Goal: Task Accomplishment & Management: Manage account settings

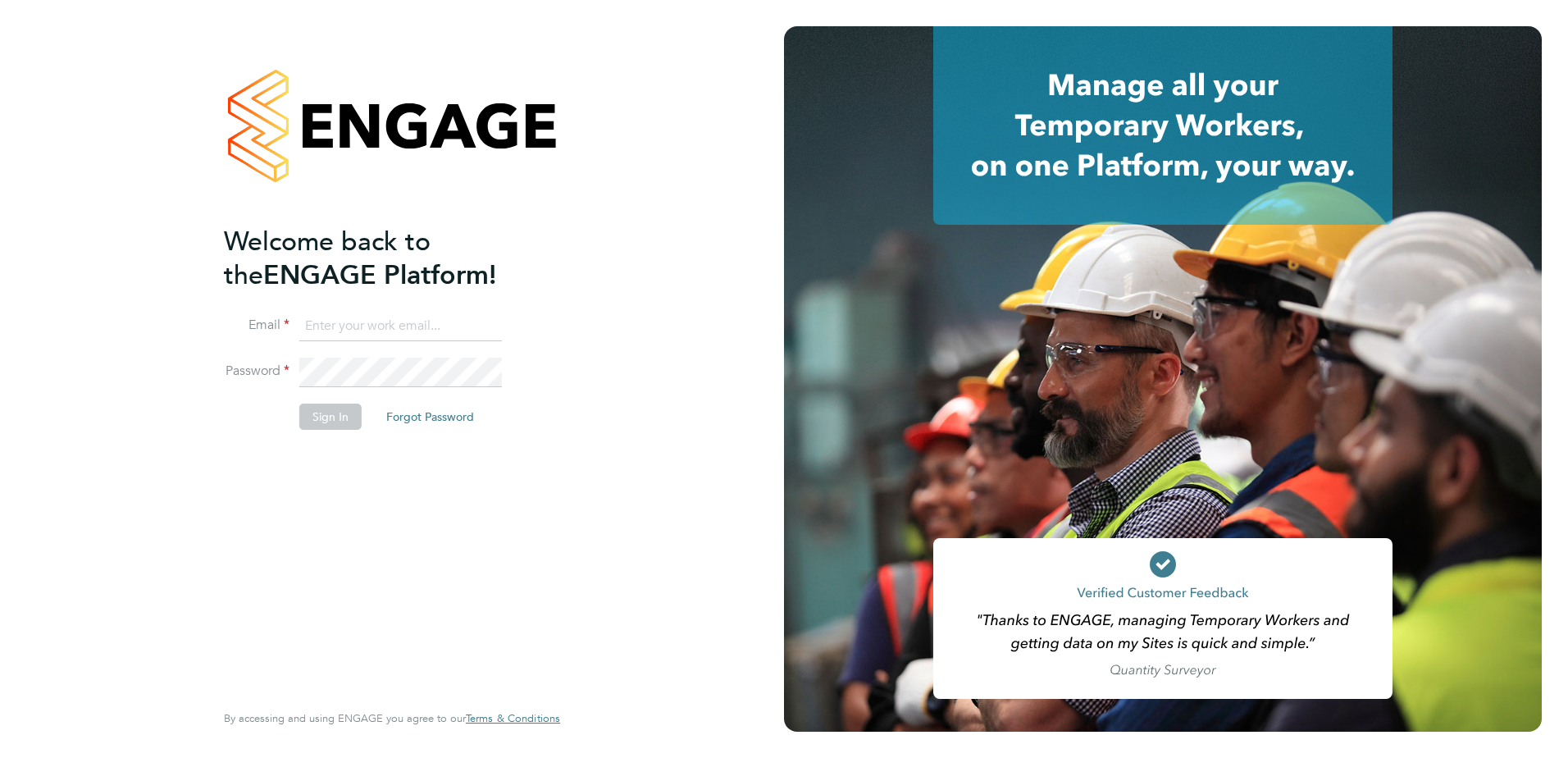
type input "emma.forsyth@vistry.co.uk"
click at [330, 328] on button "Sign In" at bounding box center [331, 416] width 63 height 26
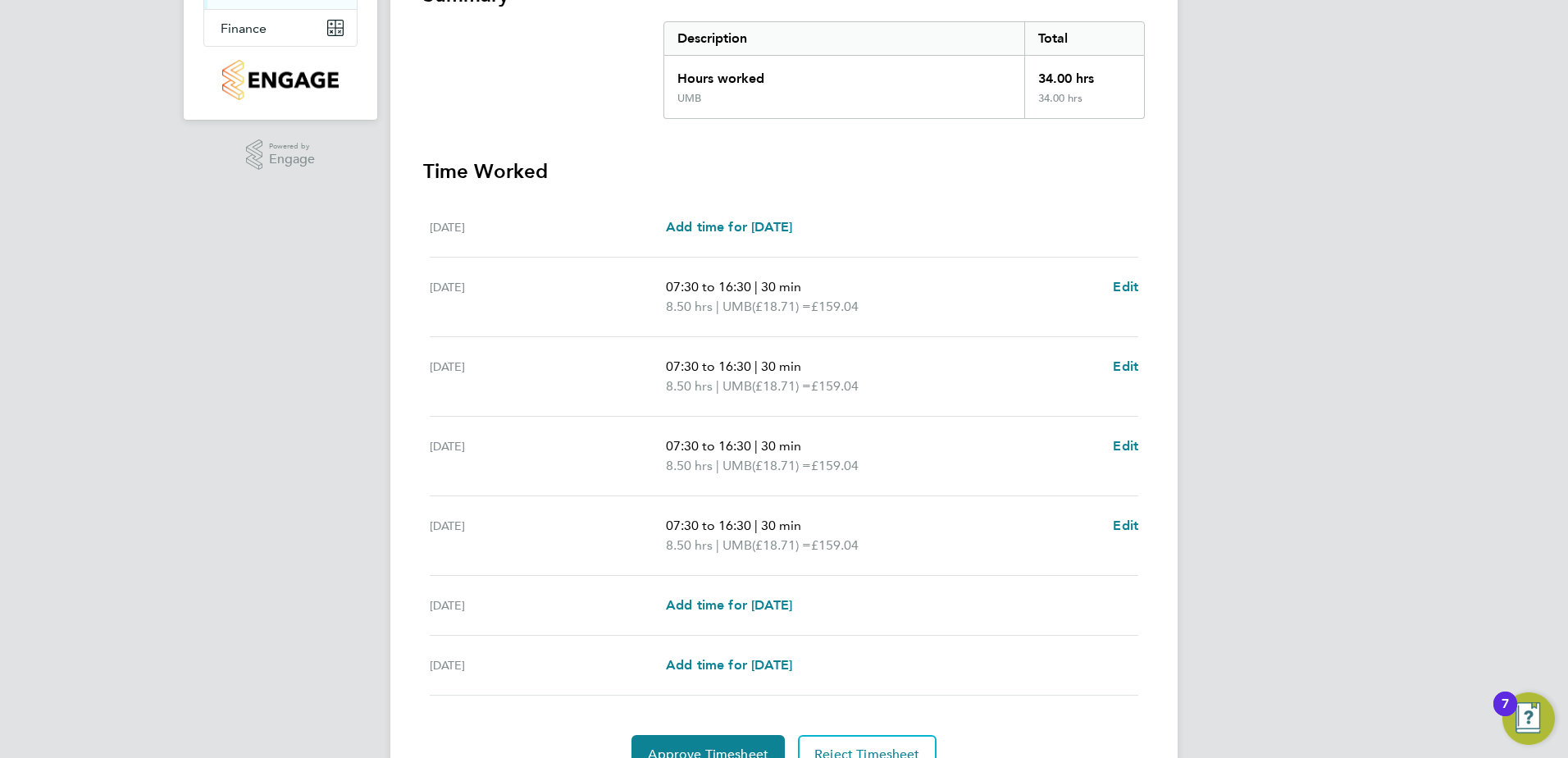
scroll to position [408, 0]
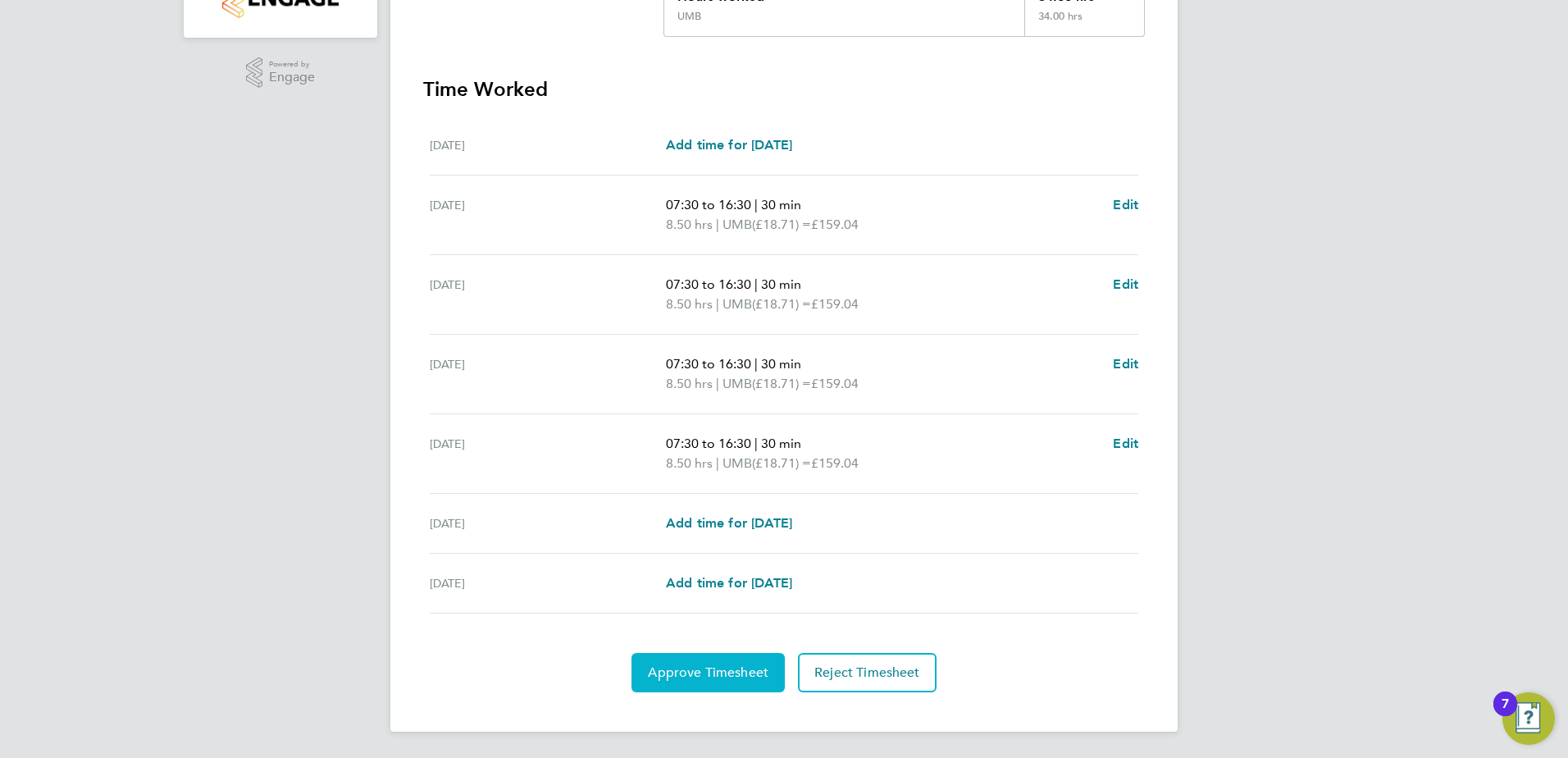
click at [710, 682] on button "Approve Timesheet" at bounding box center [708, 672] width 153 height 39
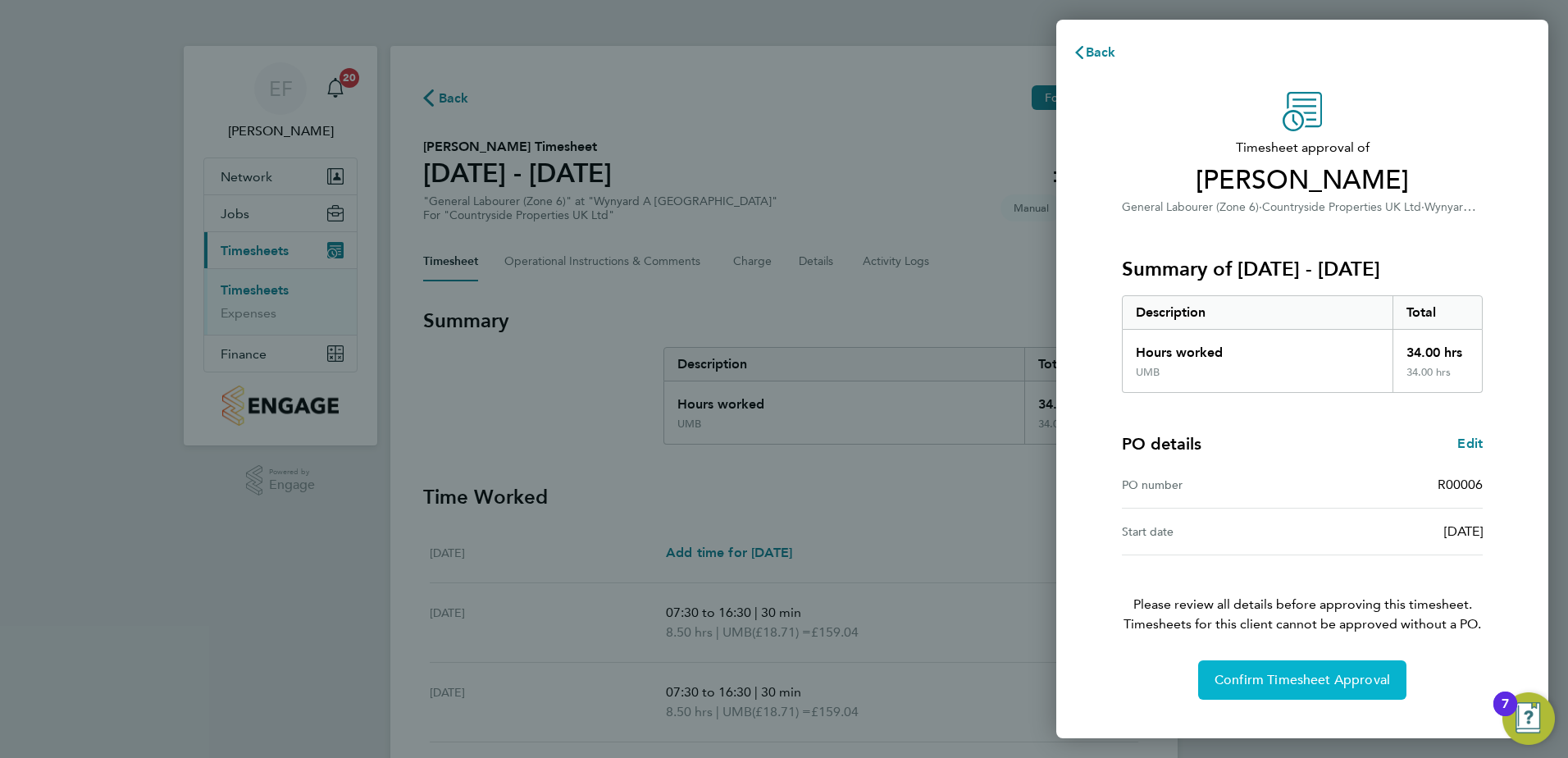
click at [1298, 661] on button "Confirm Timesheet Approval" at bounding box center [1303, 680] width 209 height 39
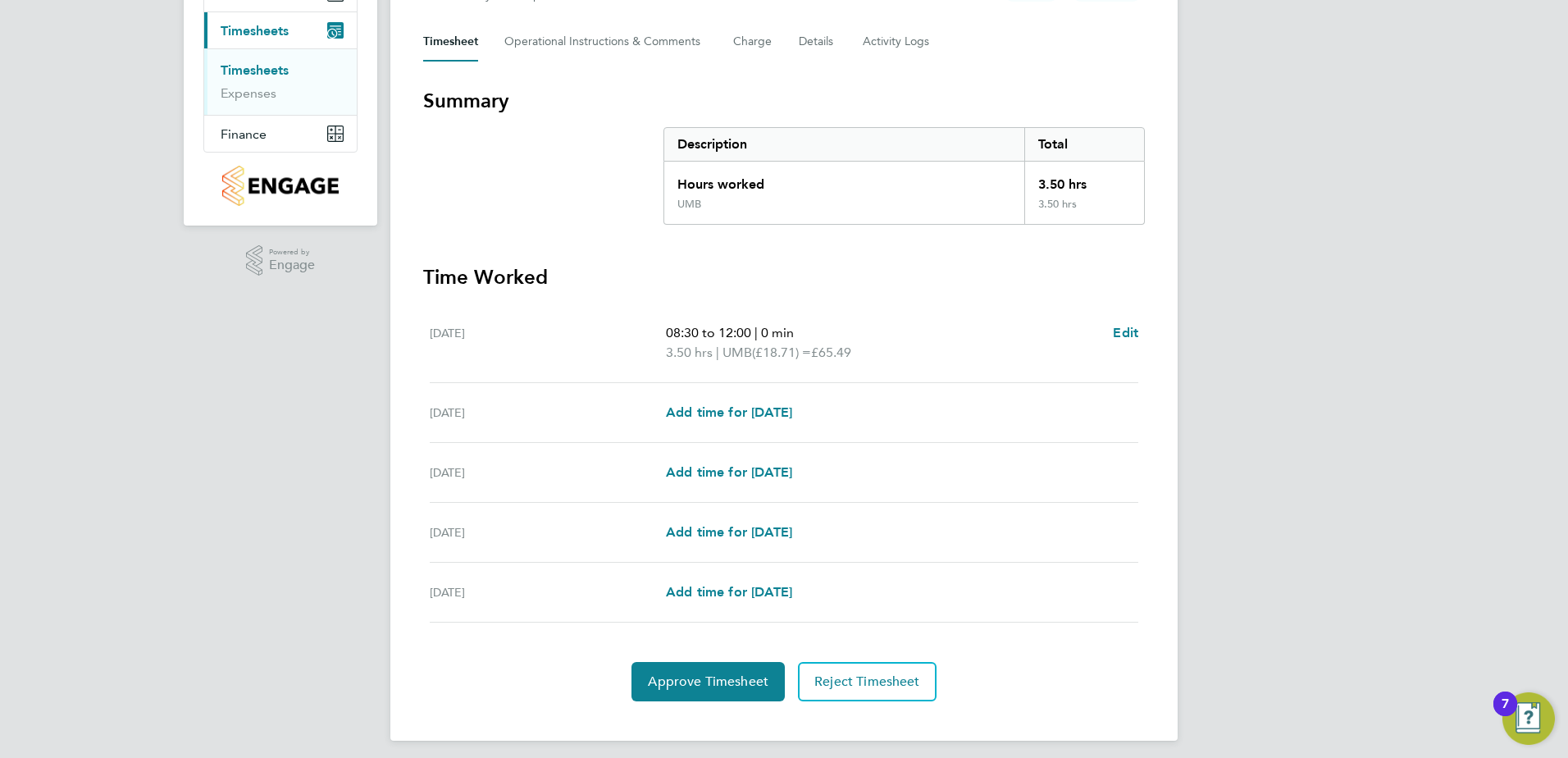
scroll to position [229, 0]
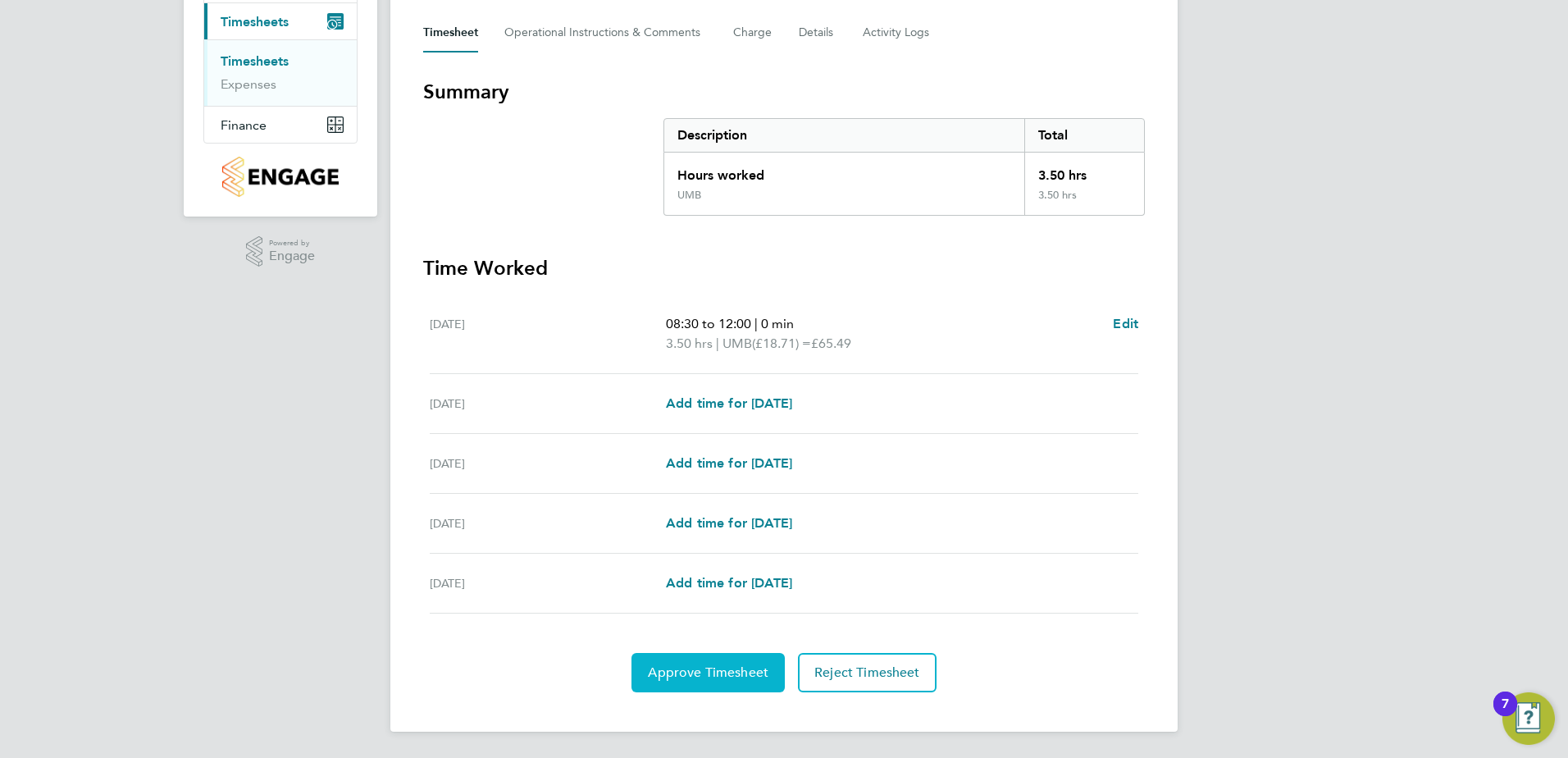
click at [744, 678] on span "Approve Timesheet" at bounding box center [708, 672] width 120 height 16
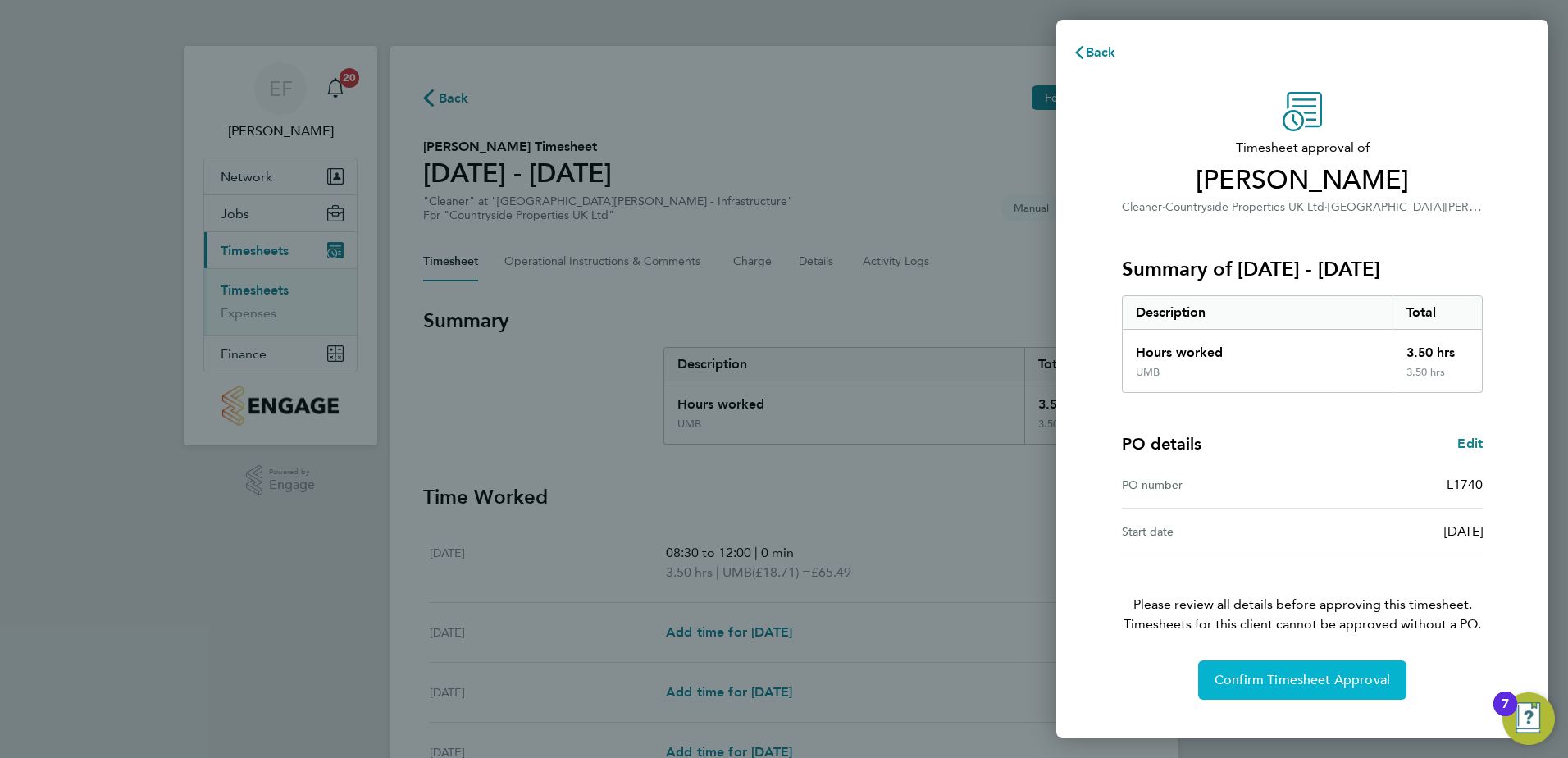
click at [1309, 693] on button "Confirm Timesheet Approval" at bounding box center [1303, 680] width 209 height 39
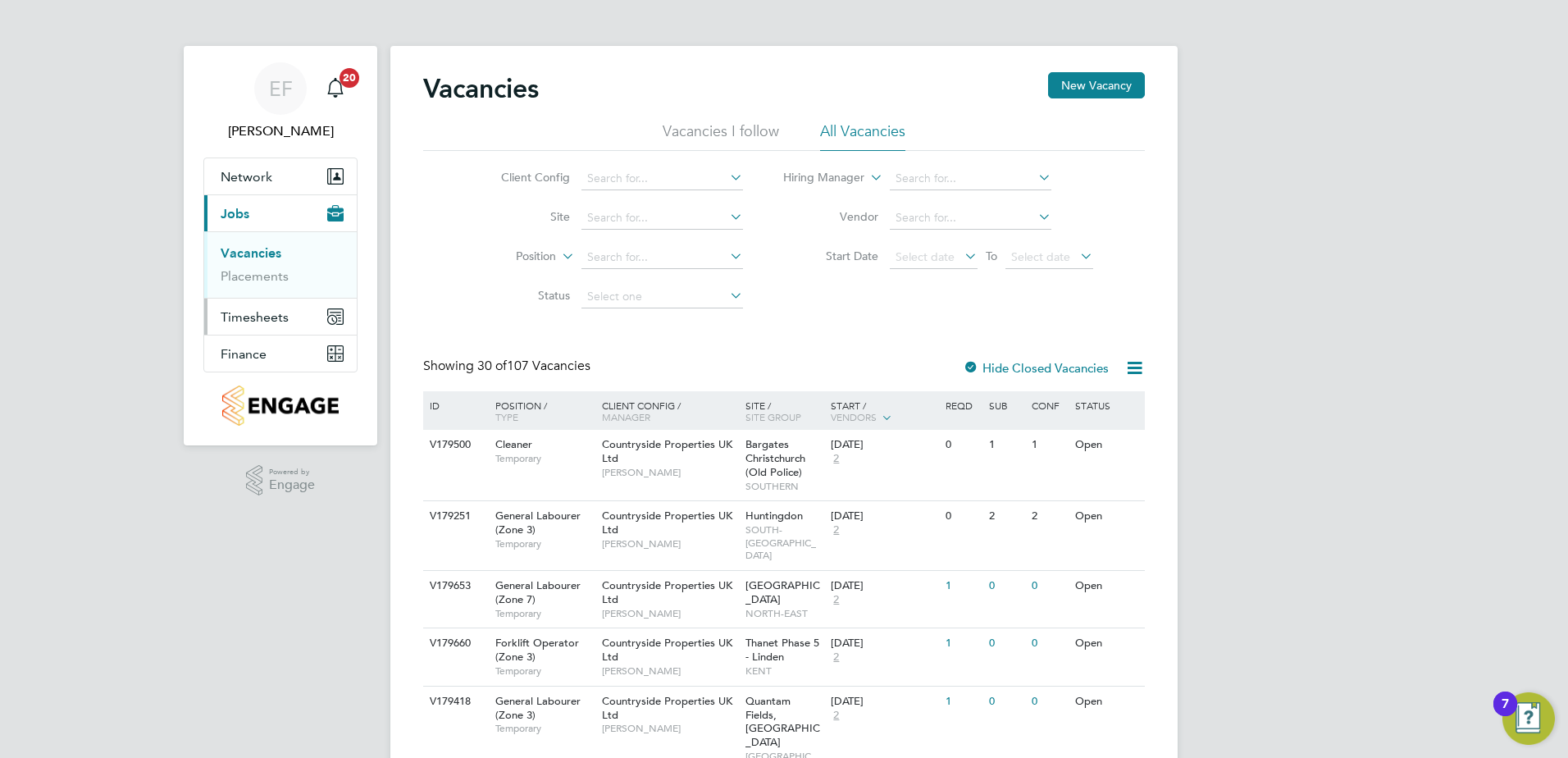
click at [241, 316] on span "Timesheets" at bounding box center [254, 317] width 68 height 15
click at [251, 283] on link "Timesheets" at bounding box center [254, 290] width 68 height 15
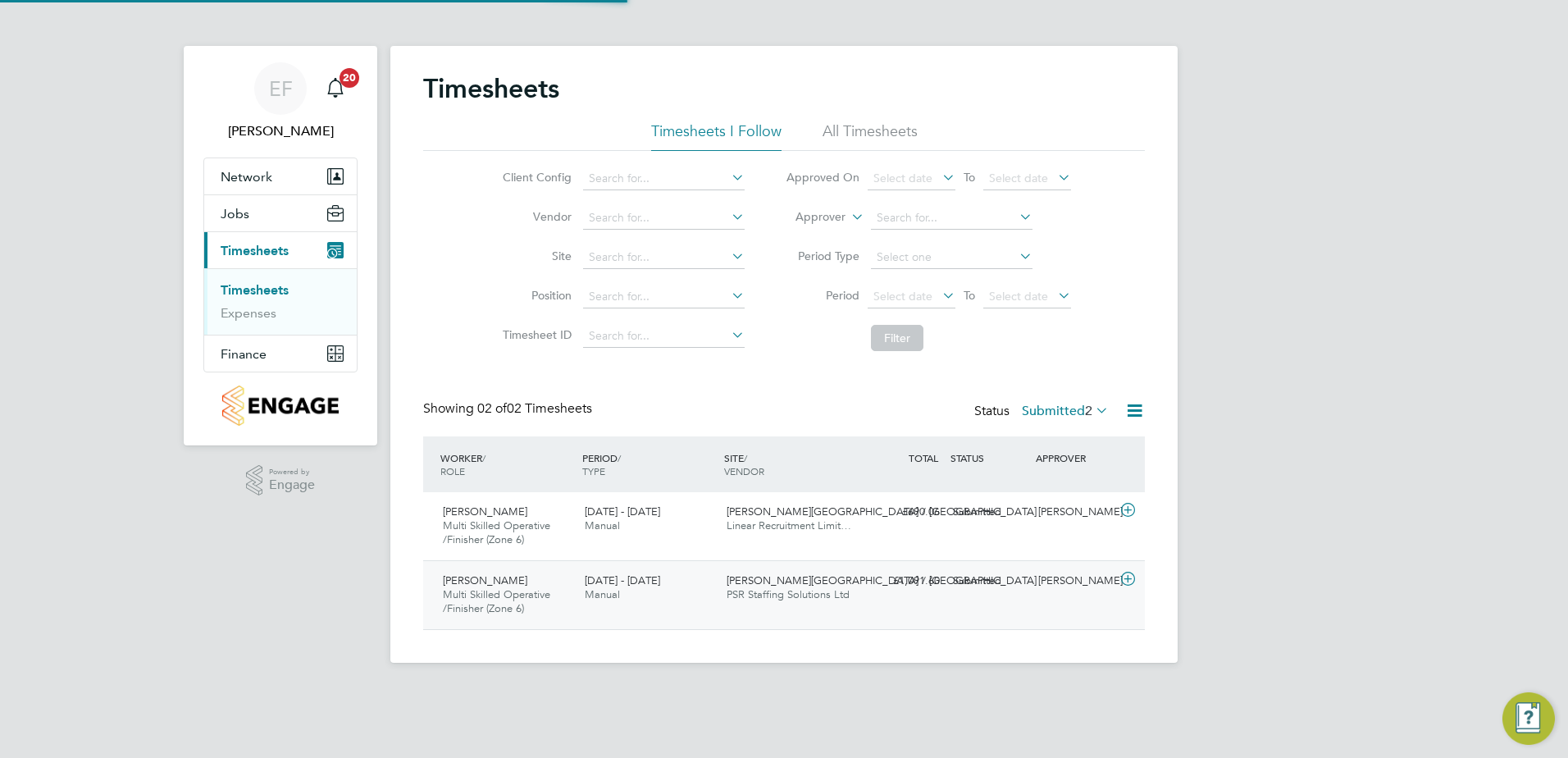
scroll to position [42, 142]
click at [1124, 510] on icon at bounding box center [1128, 510] width 20 height 13
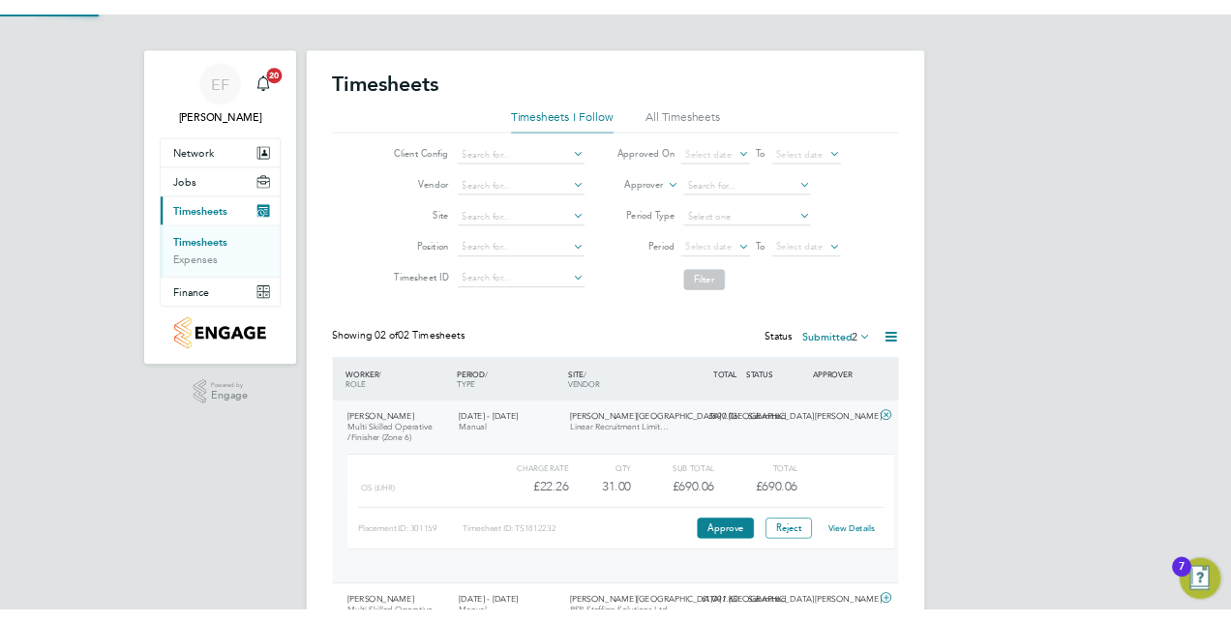
scroll to position [33, 189]
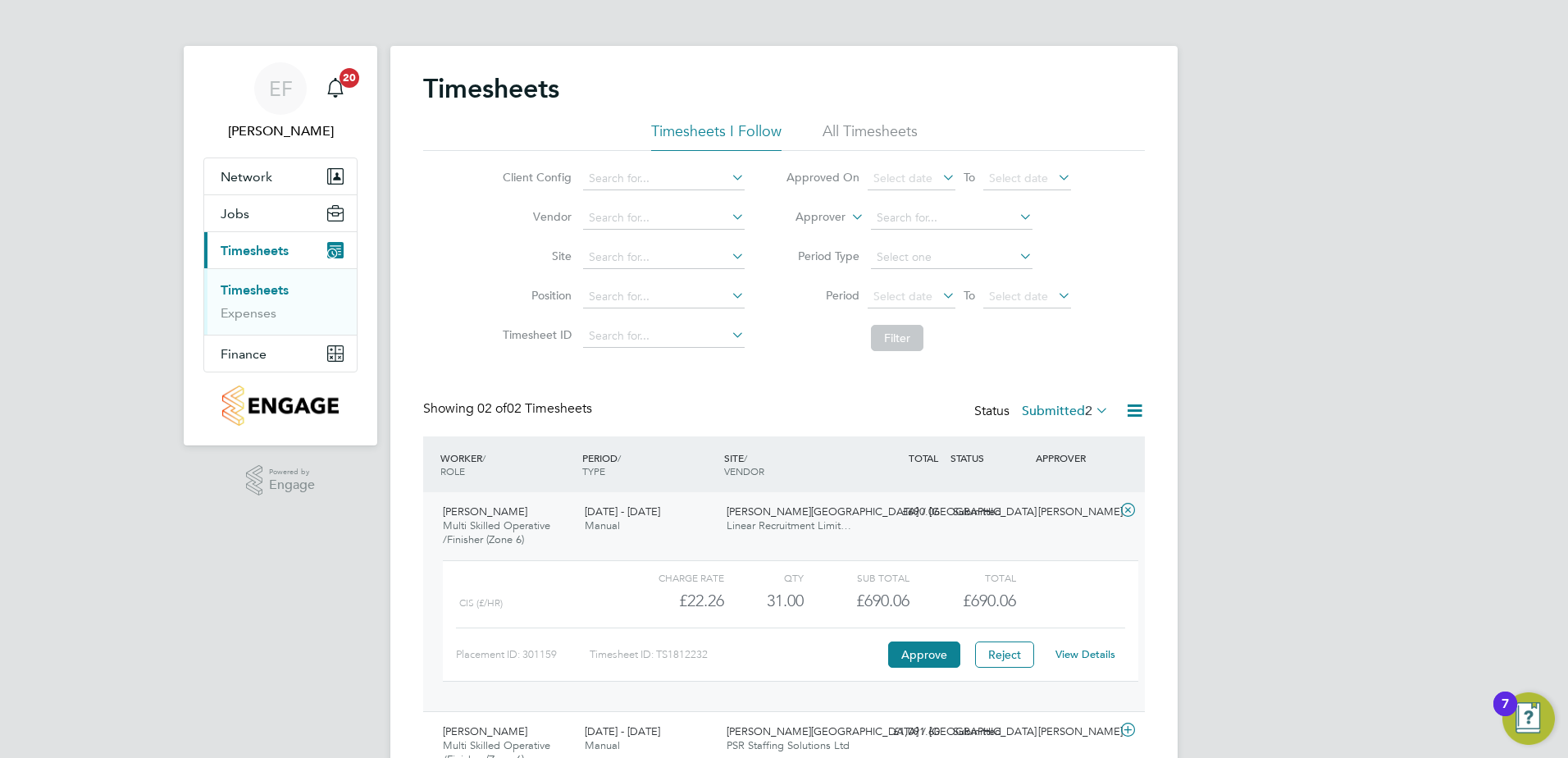
click at [306, 574] on div "EF Emma Forsyth Notifications 20 Applications: Network Team Members Sites Worke…" at bounding box center [784, 420] width 1568 height 840
click at [1081, 655] on link "View Details" at bounding box center [1085, 654] width 60 height 14
click at [1157, 520] on div "Timesheets Timesheets I Follow All Timesheets Client Config Vendor Site Positio…" at bounding box center [784, 430] width 787 height 768
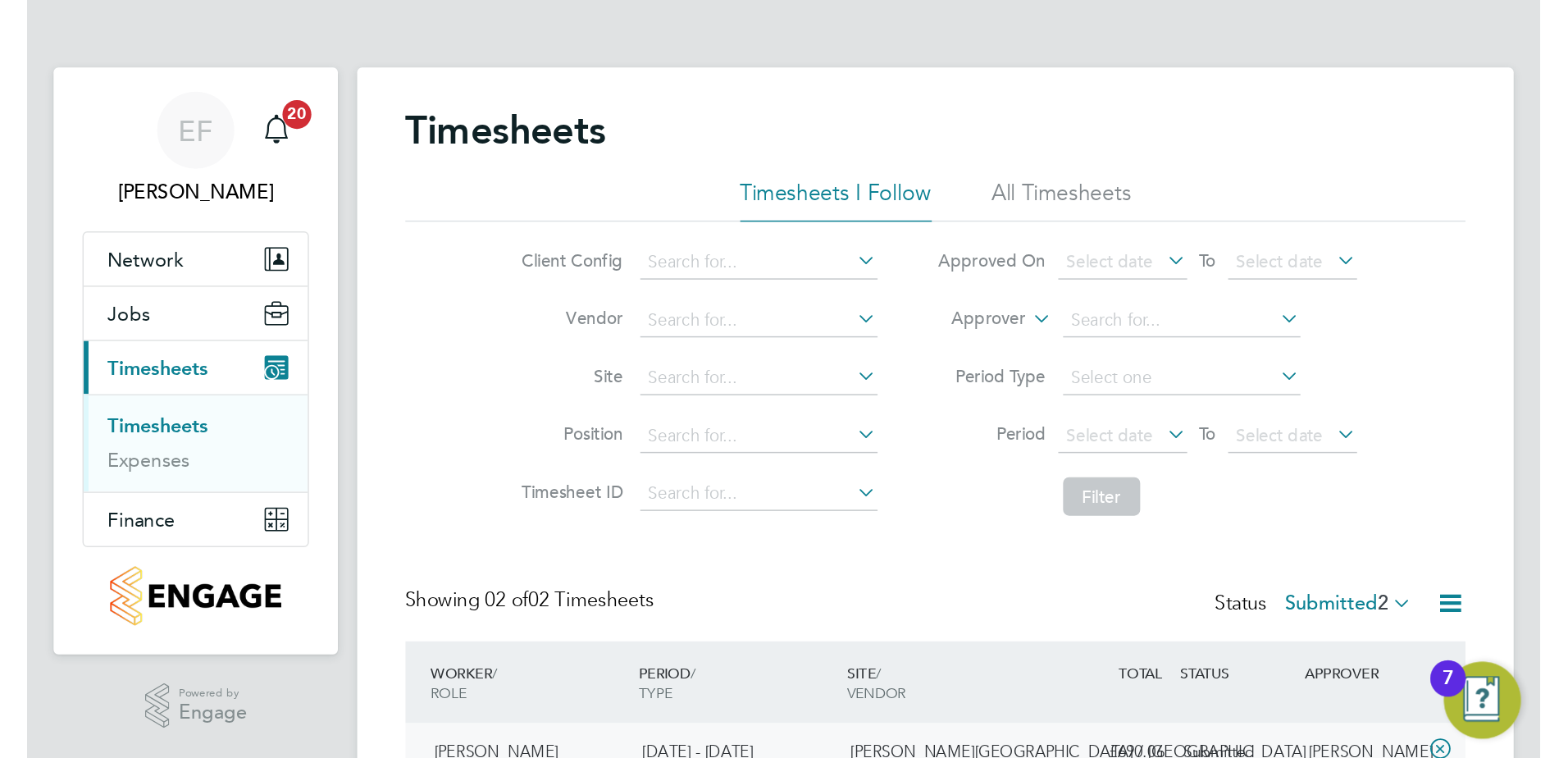
scroll to position [42, 142]
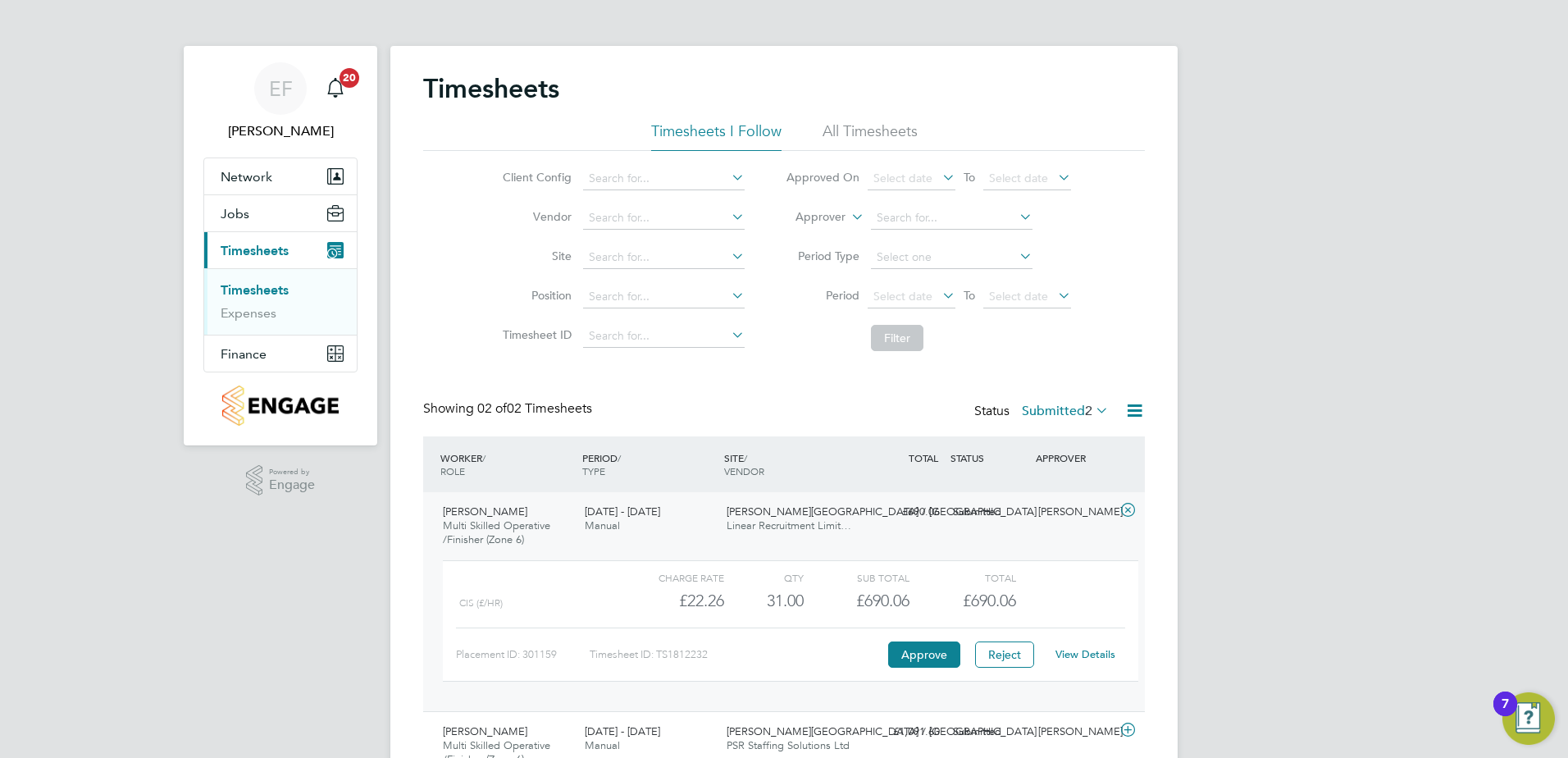
click at [863, 137] on li "All Timesheets" at bounding box center [870, 136] width 95 height 30
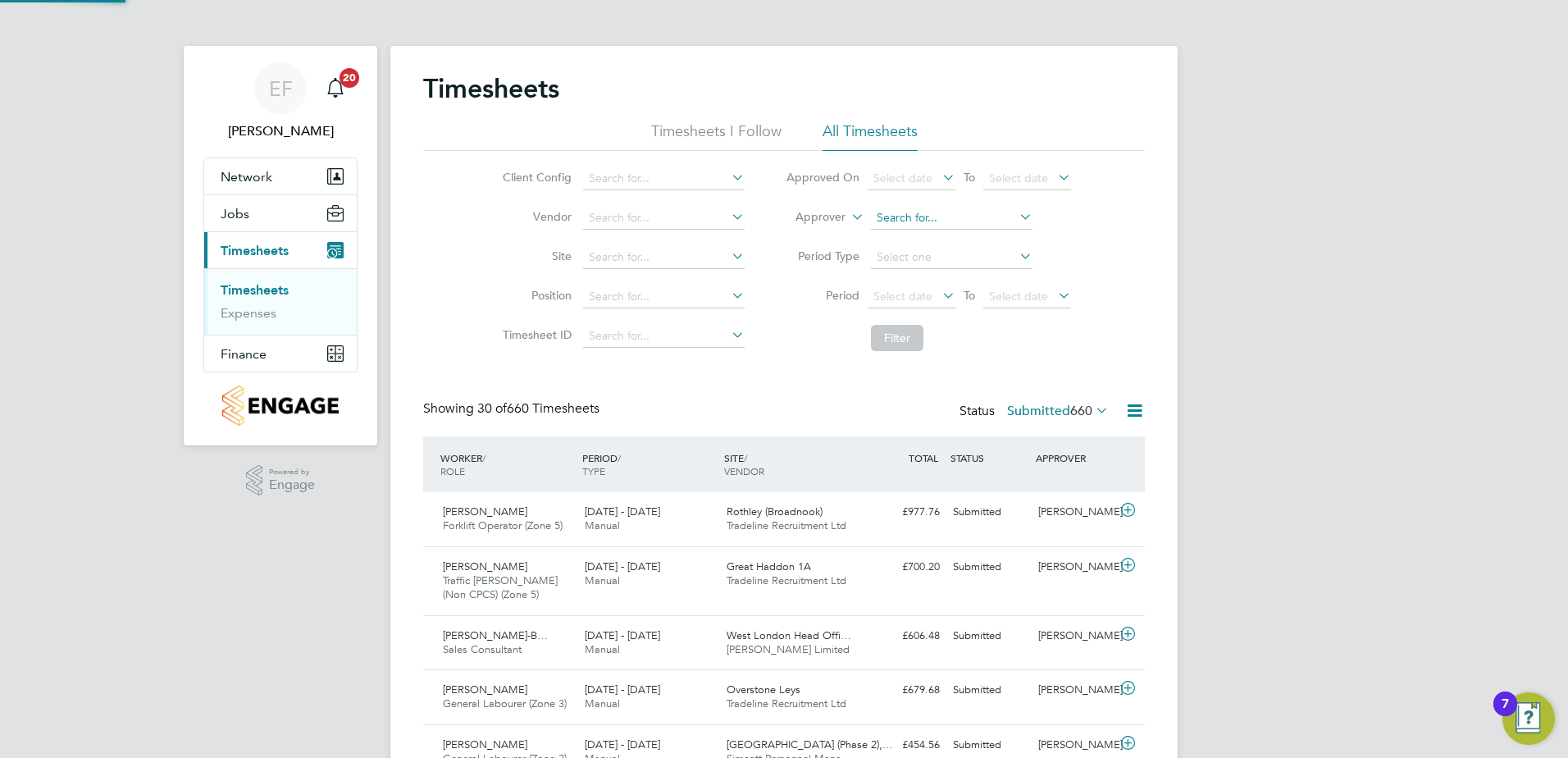
scroll to position [0, 0]
click at [710, 137] on li "Timesheets I Follow" at bounding box center [716, 136] width 131 height 30
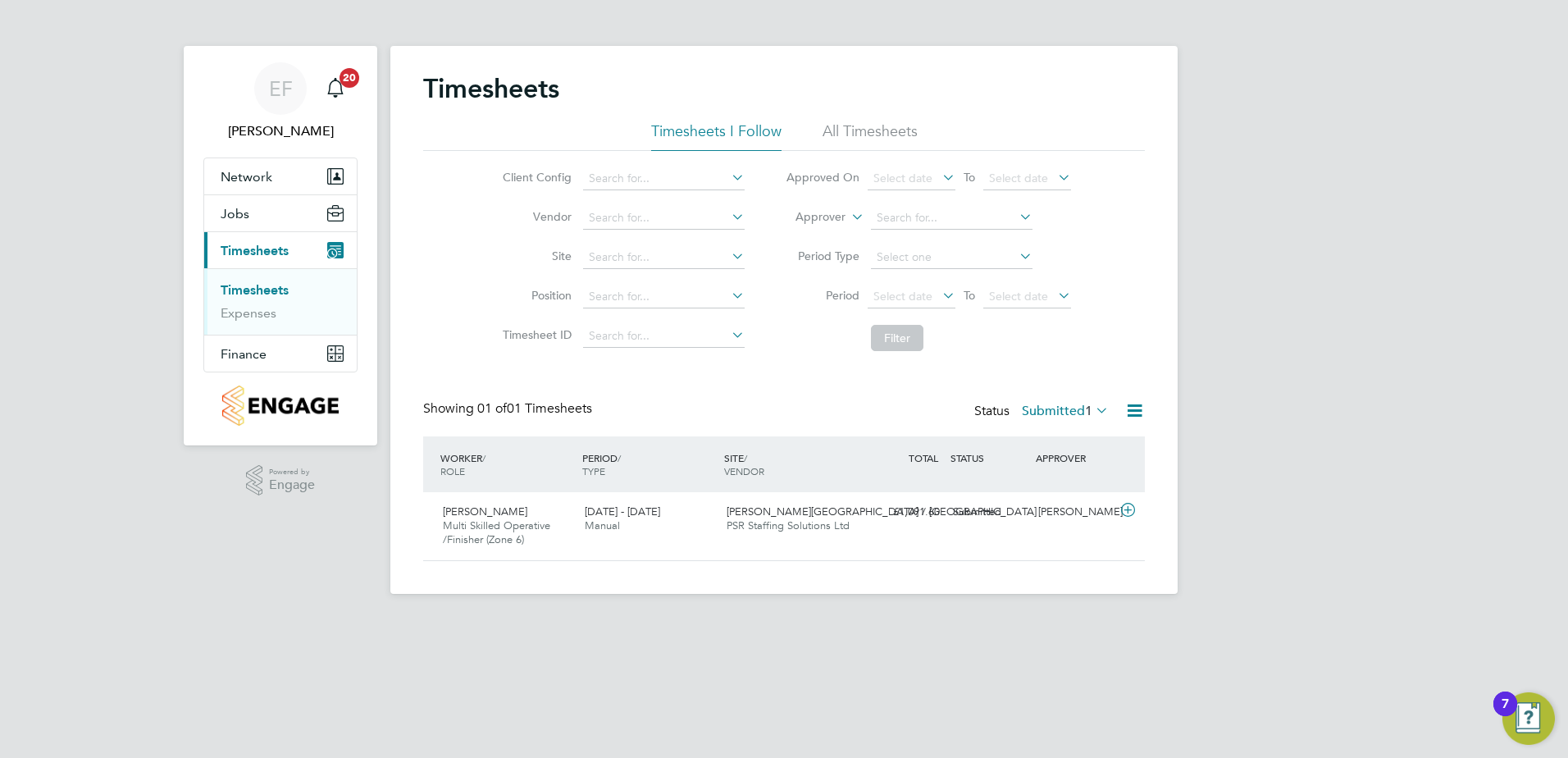
click at [879, 131] on li "All Timesheets" at bounding box center [870, 136] width 95 height 30
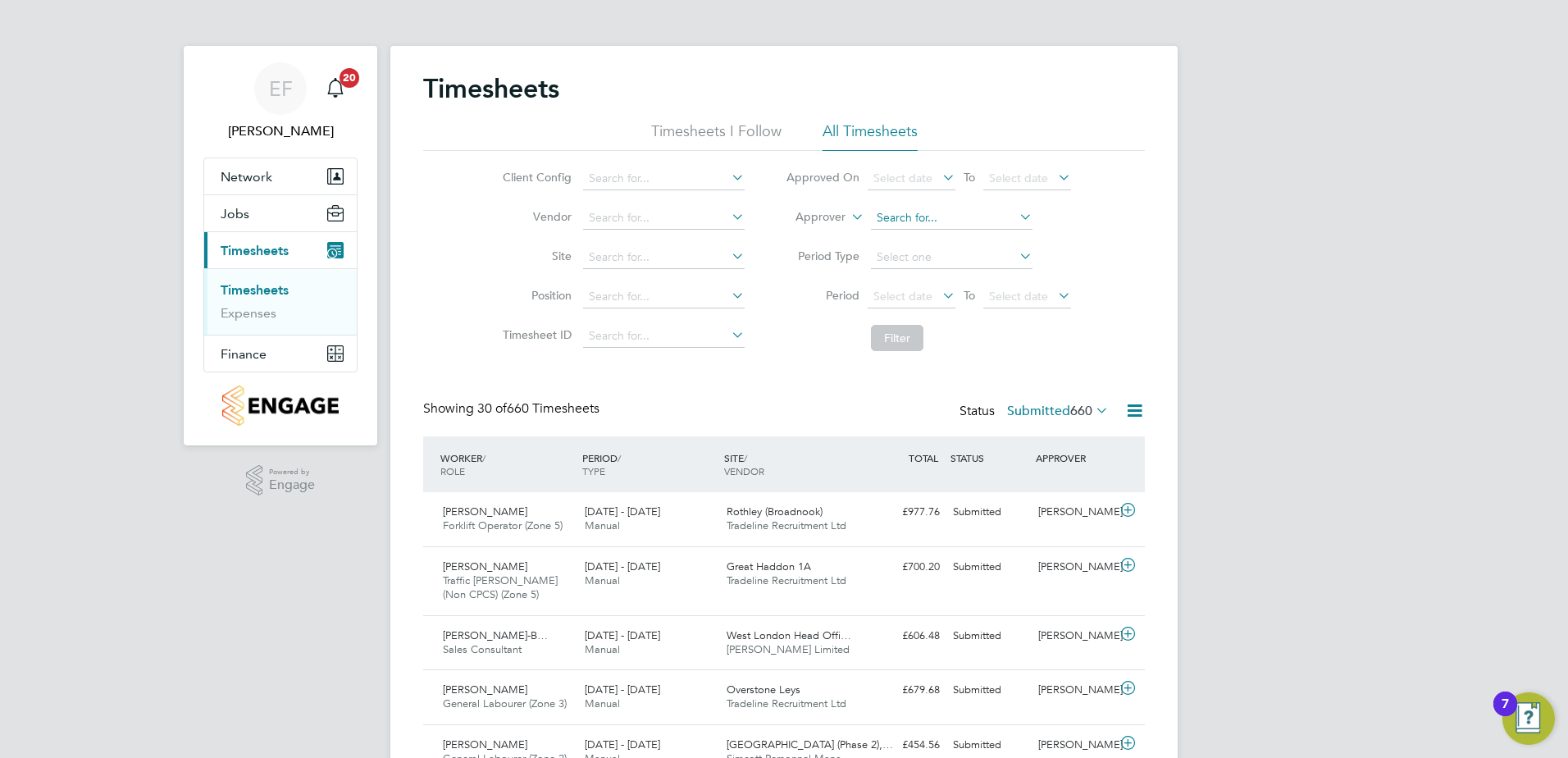
click at [902, 221] on input at bounding box center [952, 218] width 162 height 23
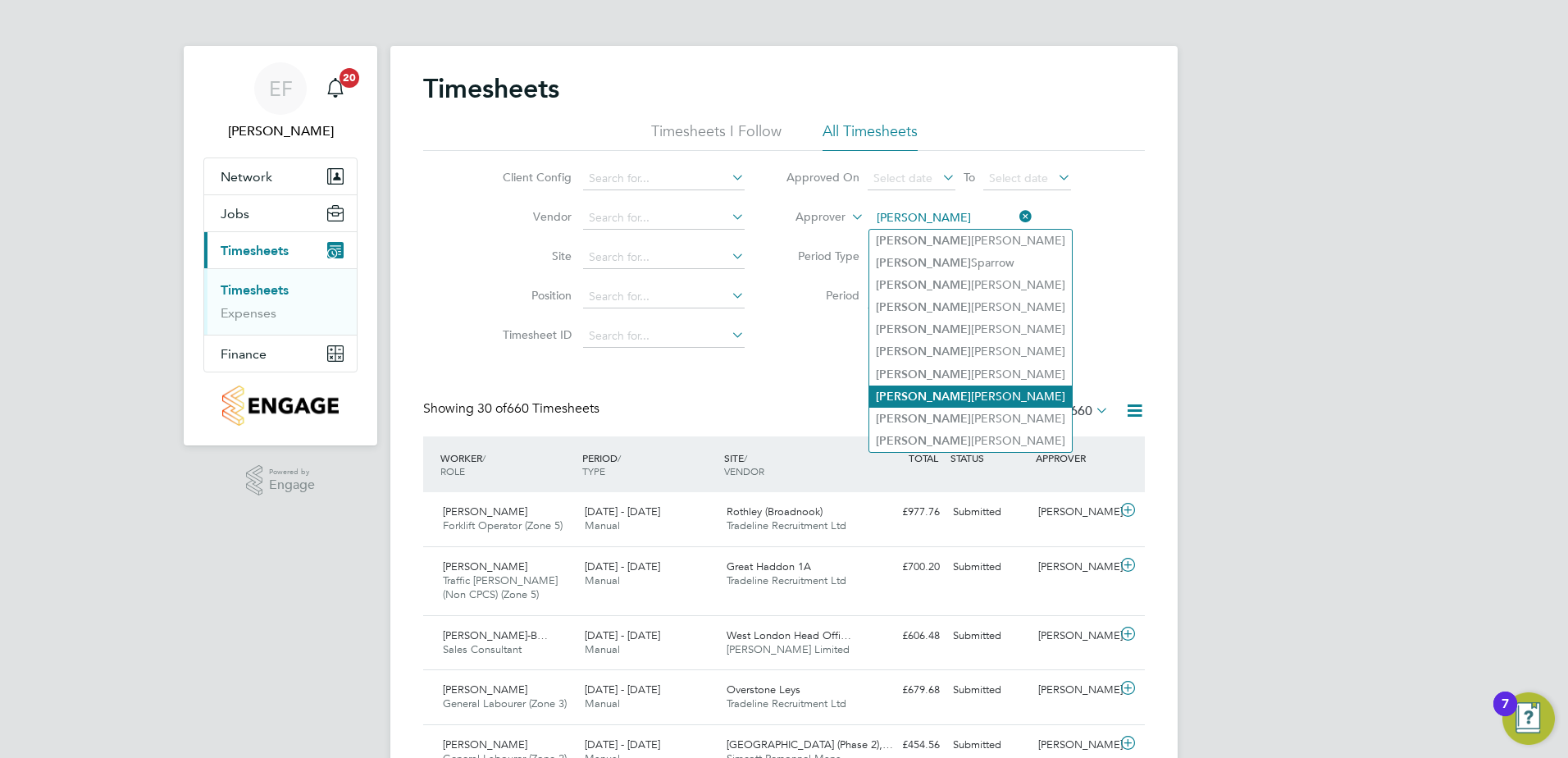
click at [940, 390] on li "Paul Townsend" at bounding box center [970, 397] width 203 height 22
type input "Paul Townsend"
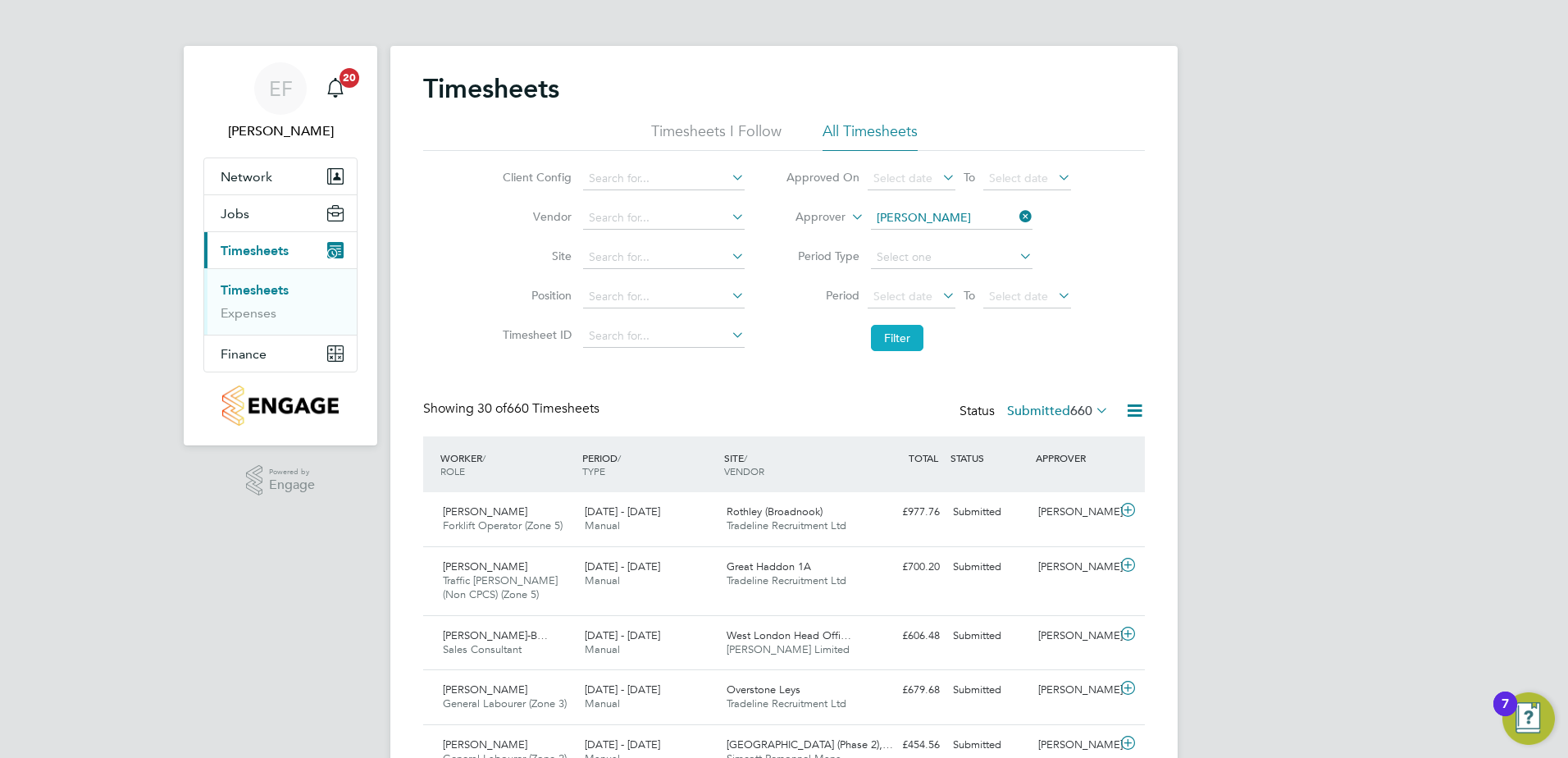
click at [904, 344] on button "Filter" at bounding box center [898, 337] width 53 height 26
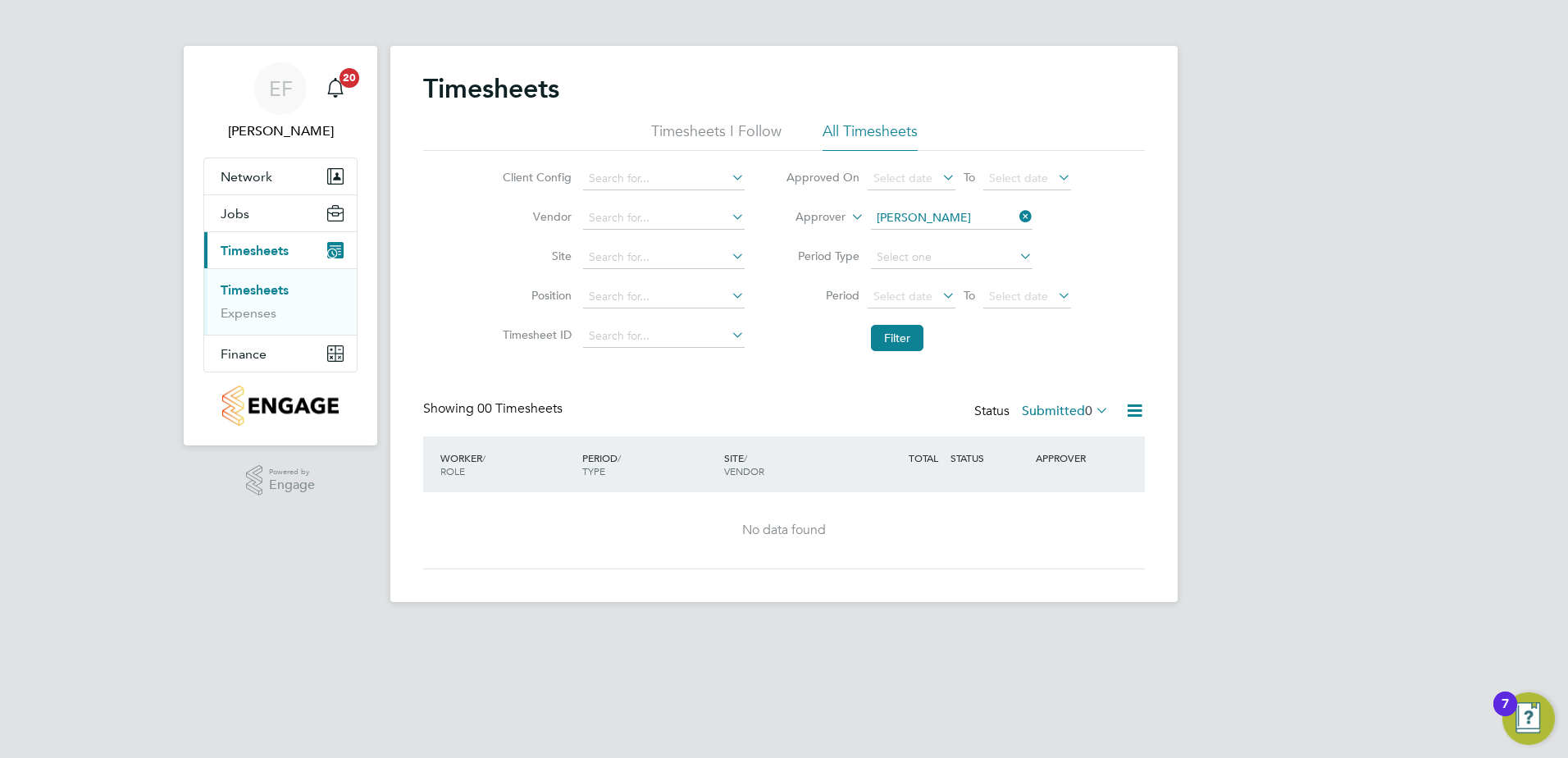
click at [1016, 220] on icon at bounding box center [1016, 216] width 0 height 23
click at [630, 259] on input at bounding box center [664, 257] width 162 height 23
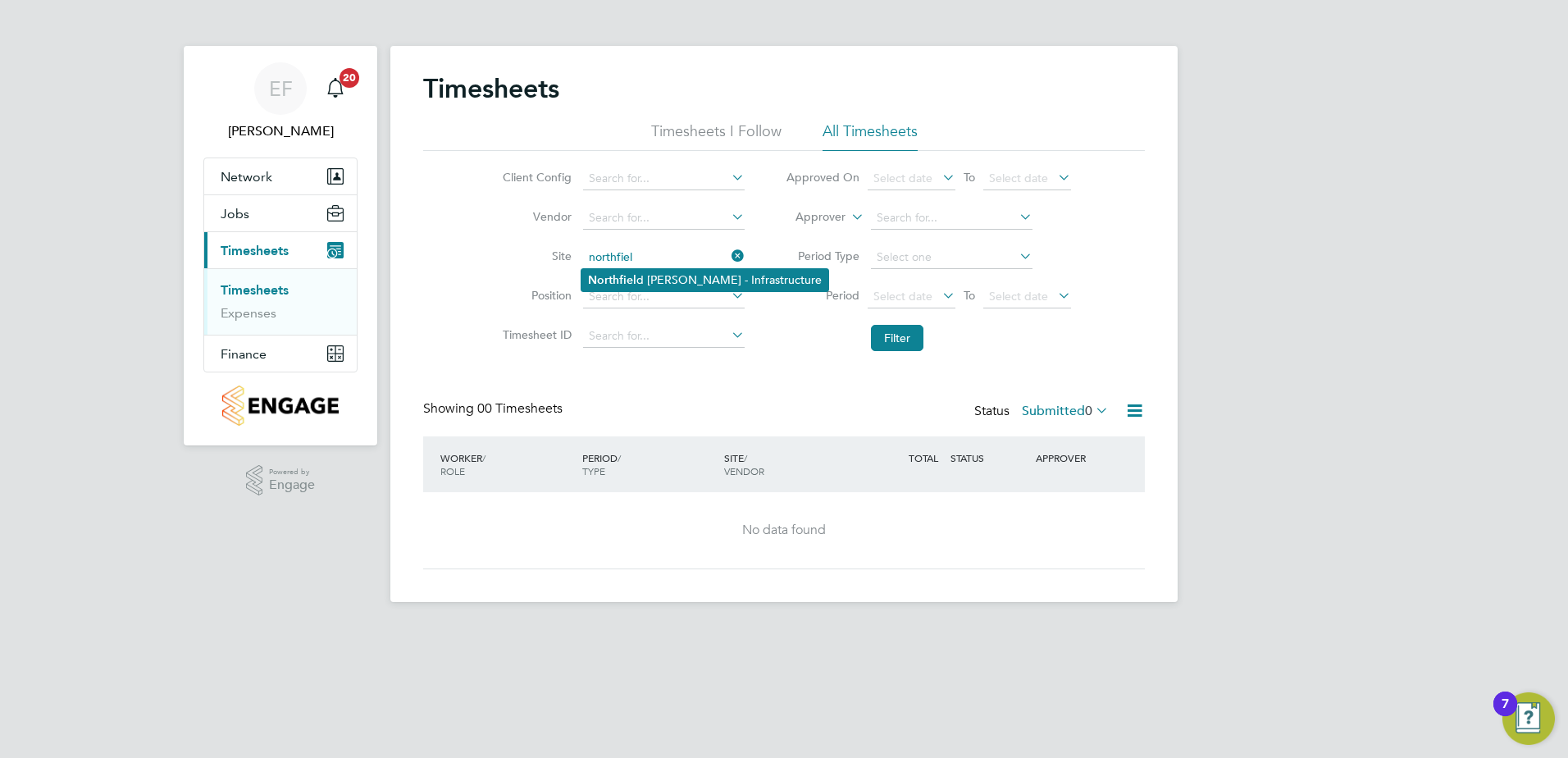
click at [619, 277] on b "Northfiel" at bounding box center [612, 280] width 48 height 14
type input "[GEOGRAPHIC_DATA][PERSON_NAME] - Infrastructure"
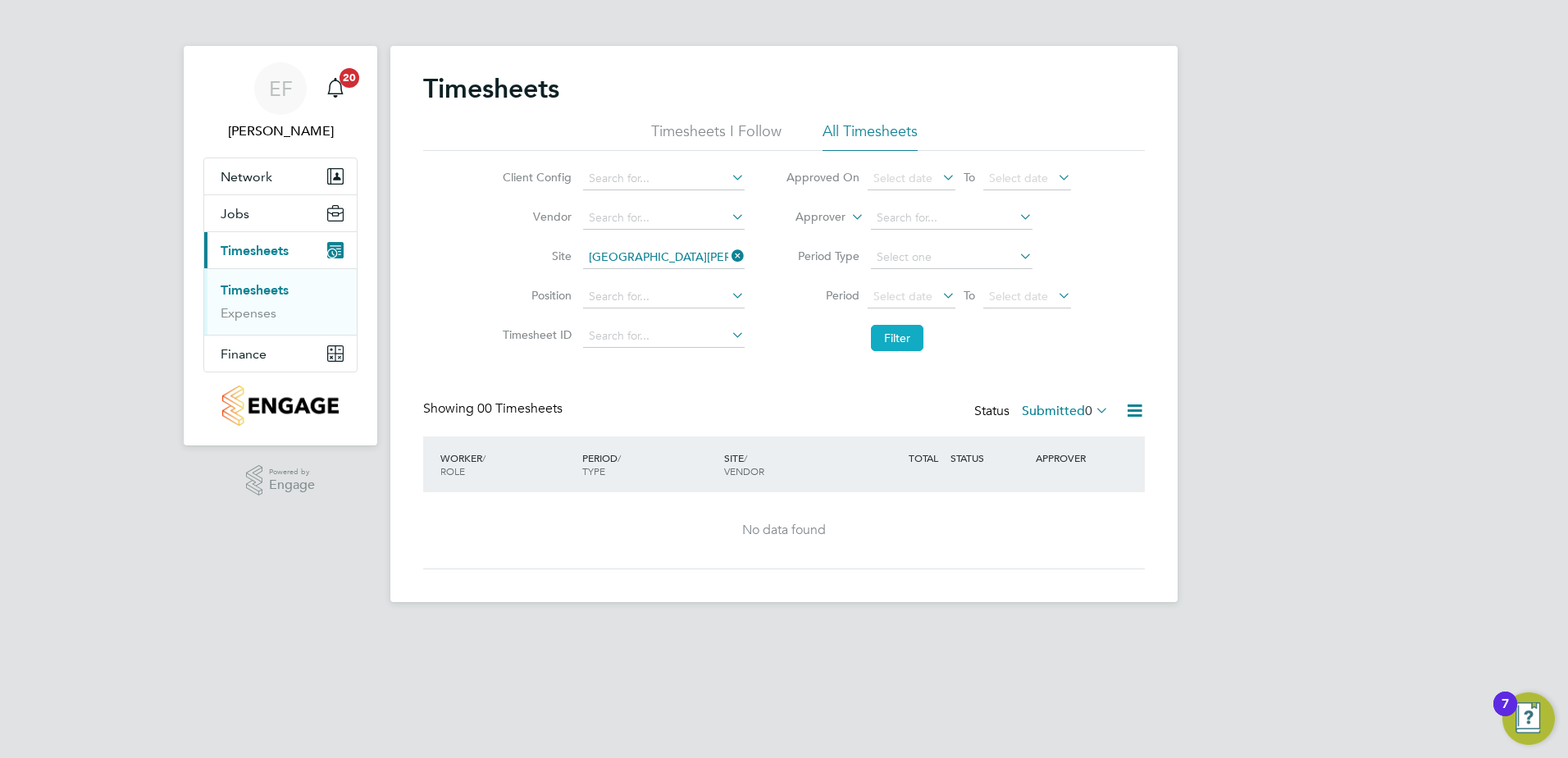
click at [899, 347] on button "Filter" at bounding box center [898, 337] width 53 height 26
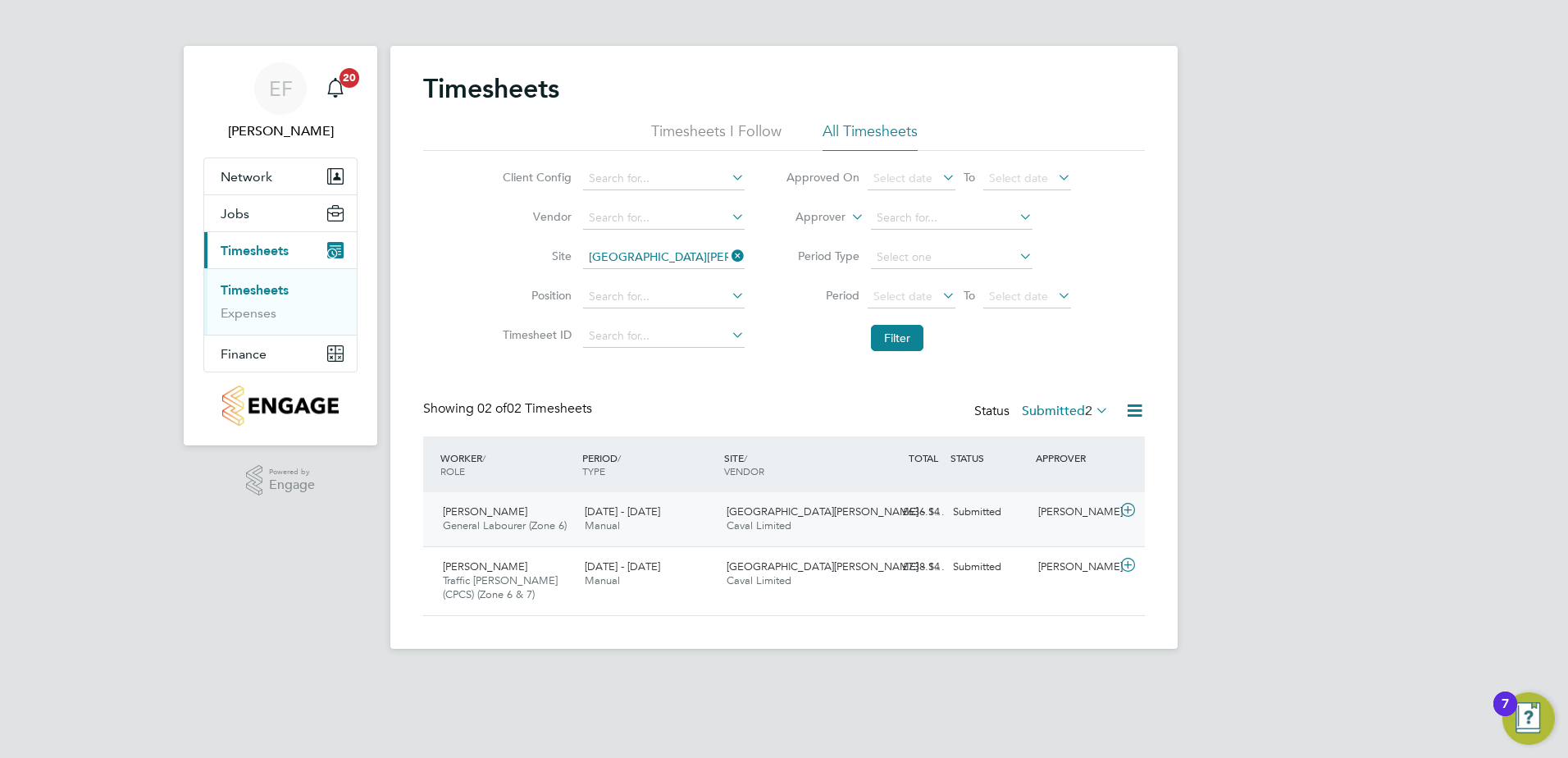
click at [1131, 515] on icon at bounding box center [1128, 510] width 20 height 13
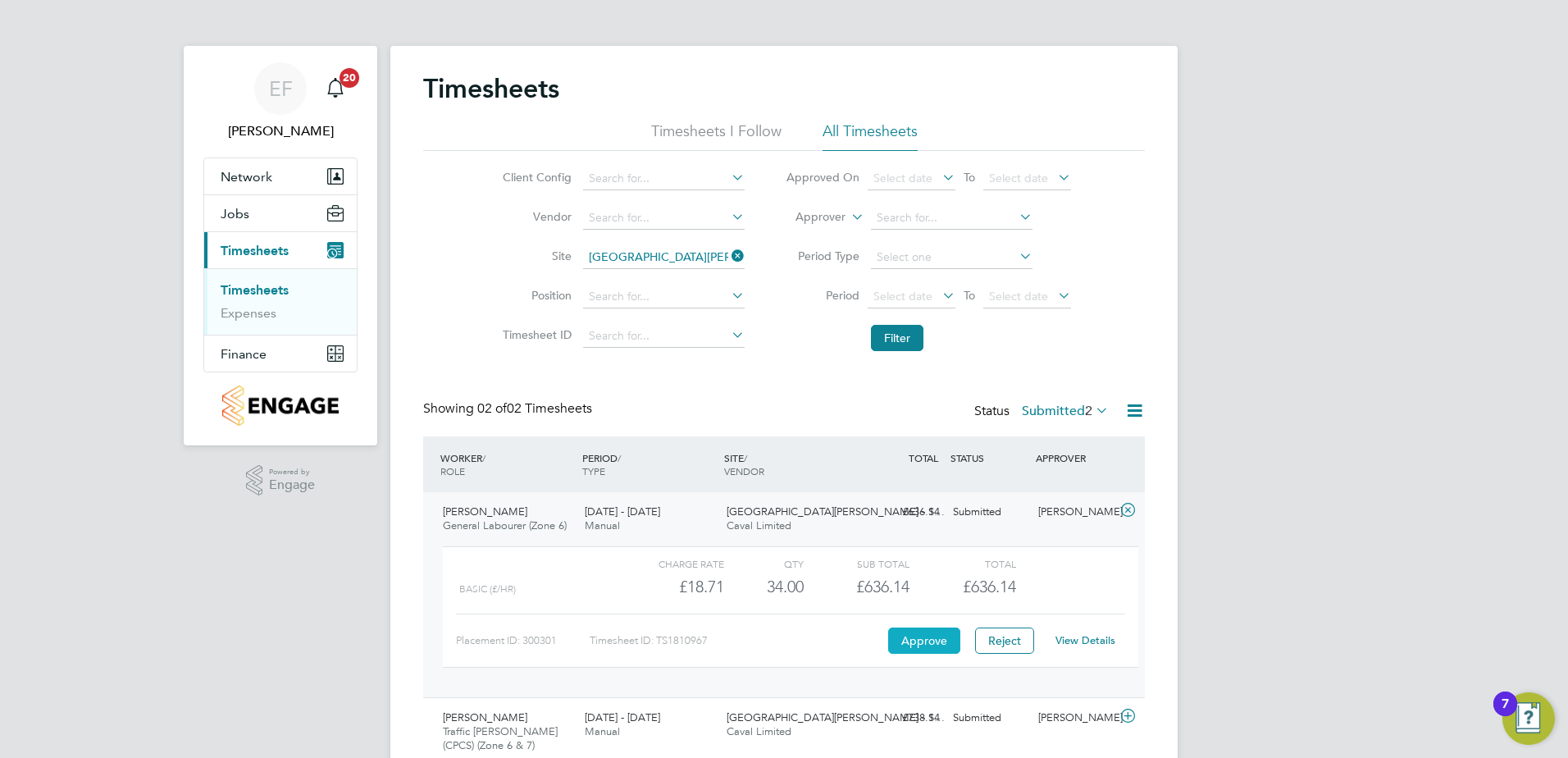
click at [935, 637] on button "Approve" at bounding box center [924, 640] width 72 height 26
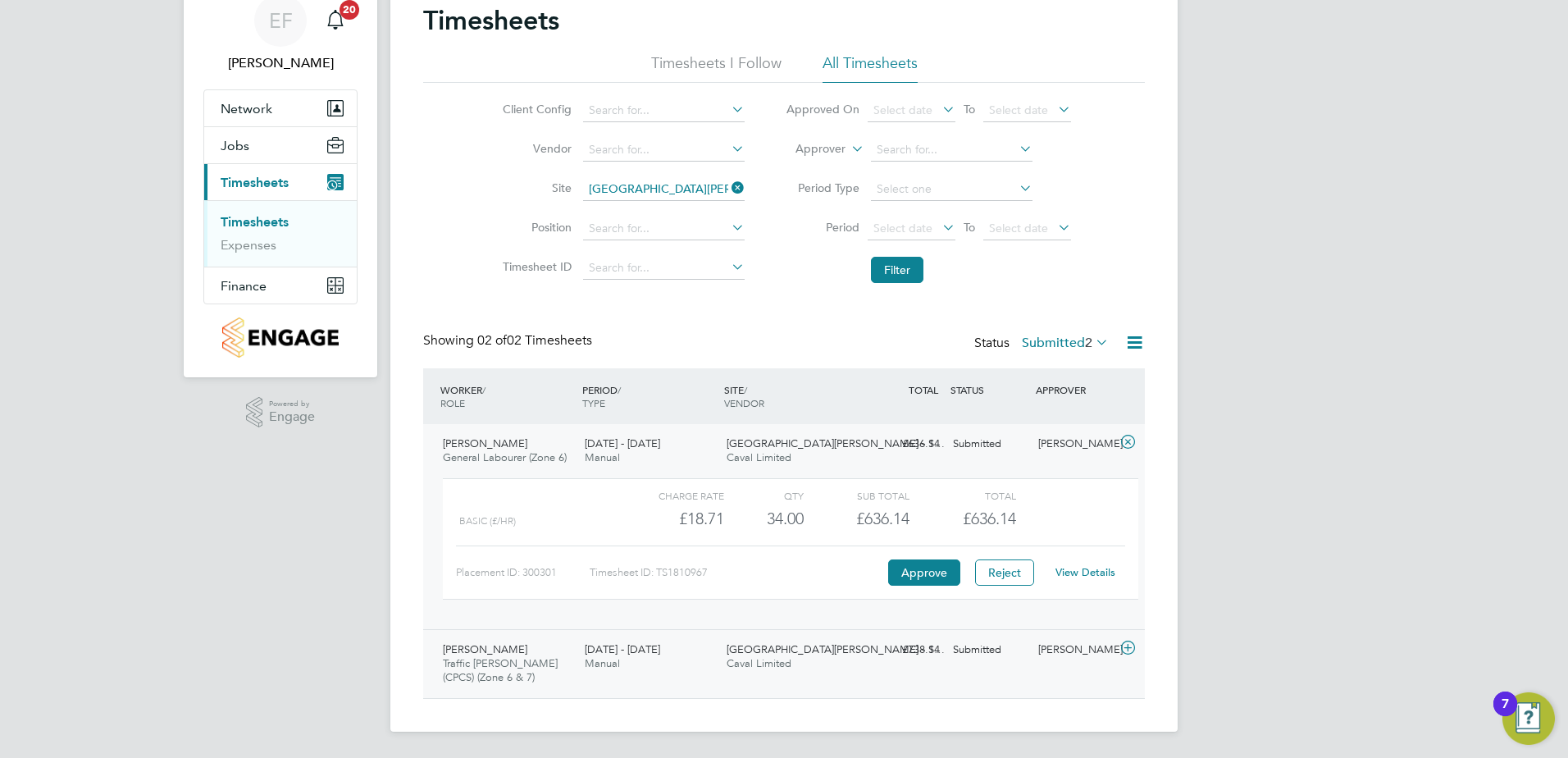
click at [1128, 651] on icon at bounding box center [1128, 648] width 20 height 13
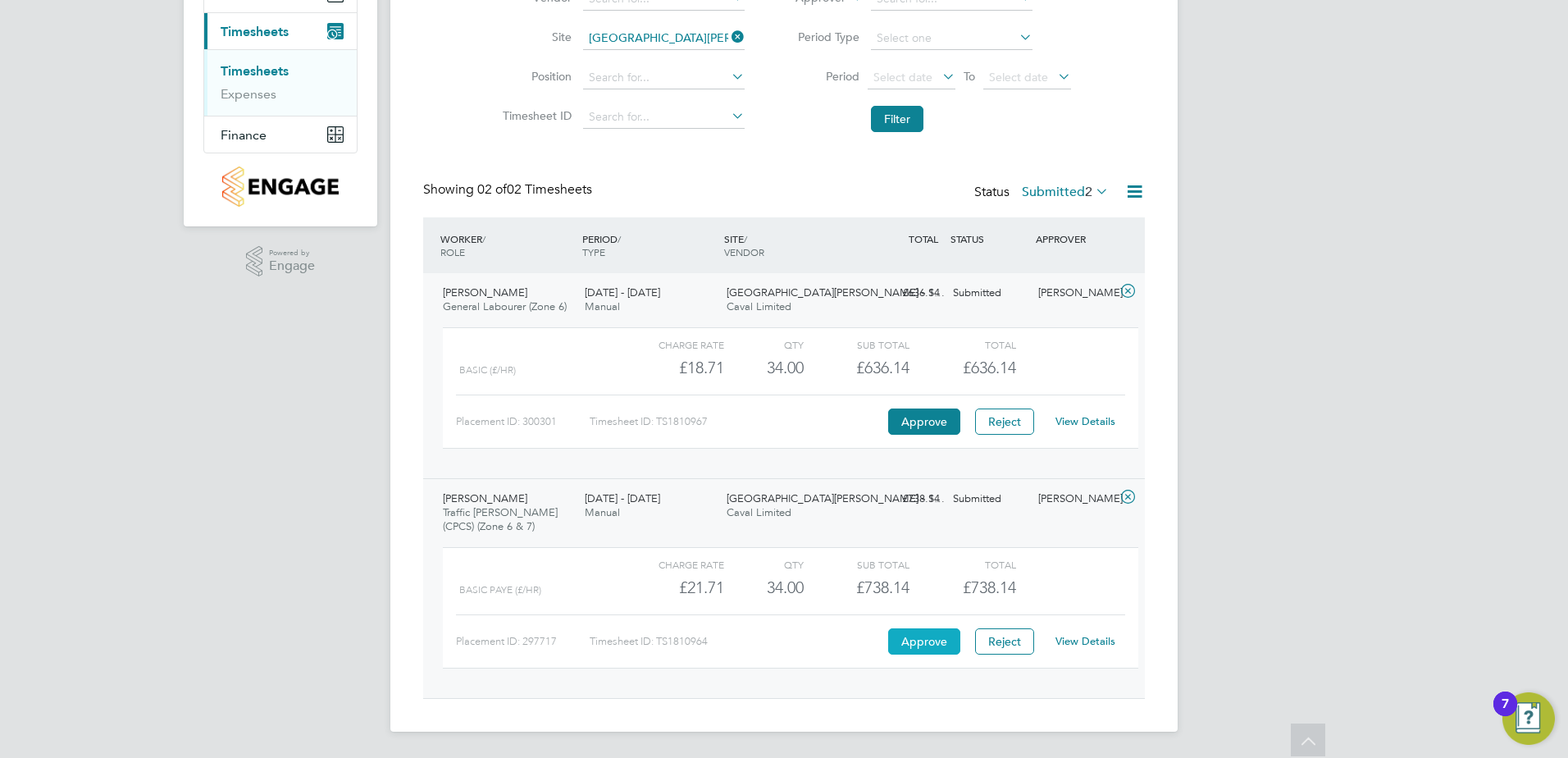
click at [905, 648] on button "Approve" at bounding box center [924, 641] width 72 height 26
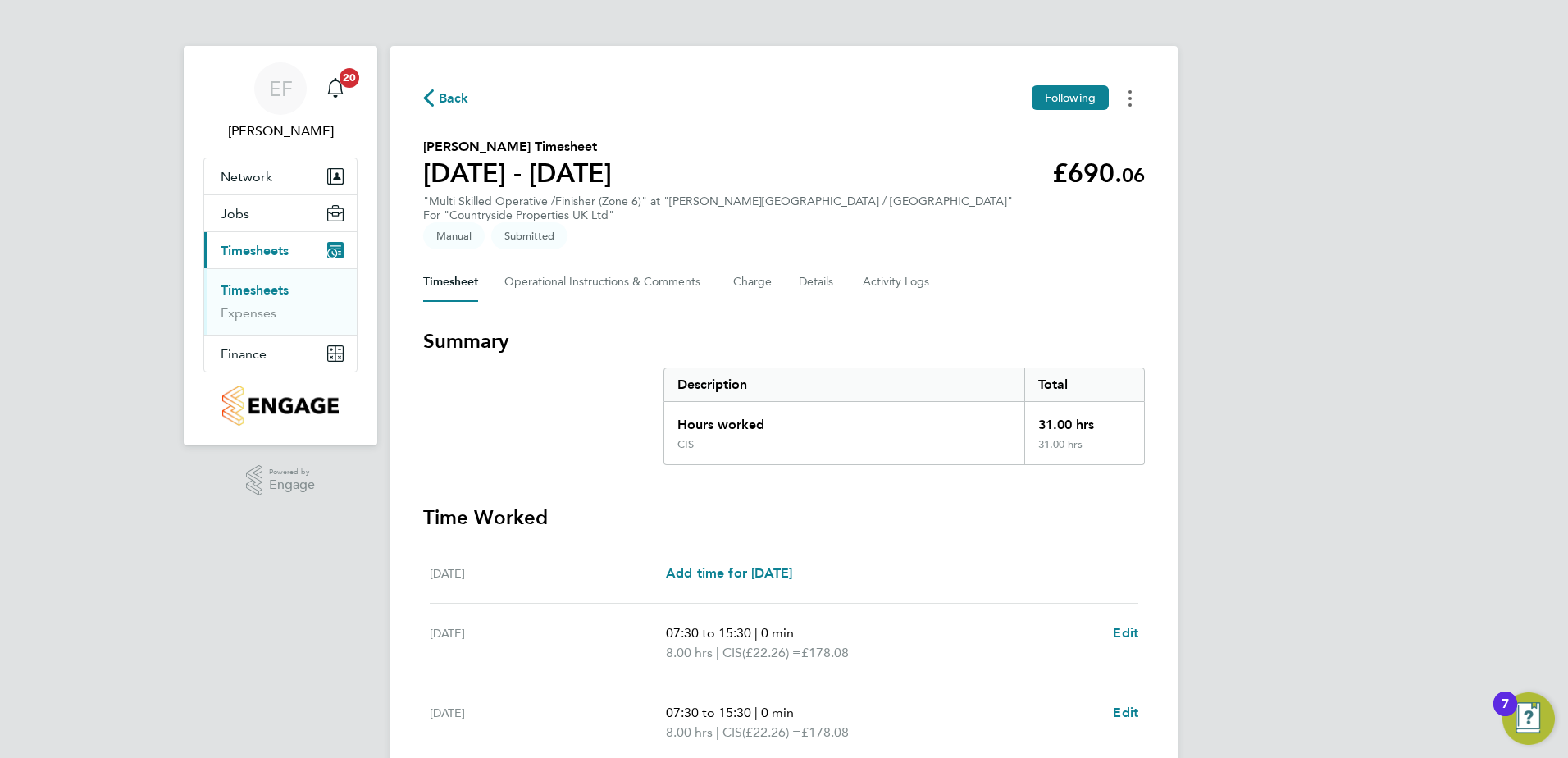
click at [1127, 96] on button "Timesheets Menu" at bounding box center [1130, 98] width 30 height 25
click at [1015, 163] on link "Download timesheet" at bounding box center [1047, 167] width 197 height 33
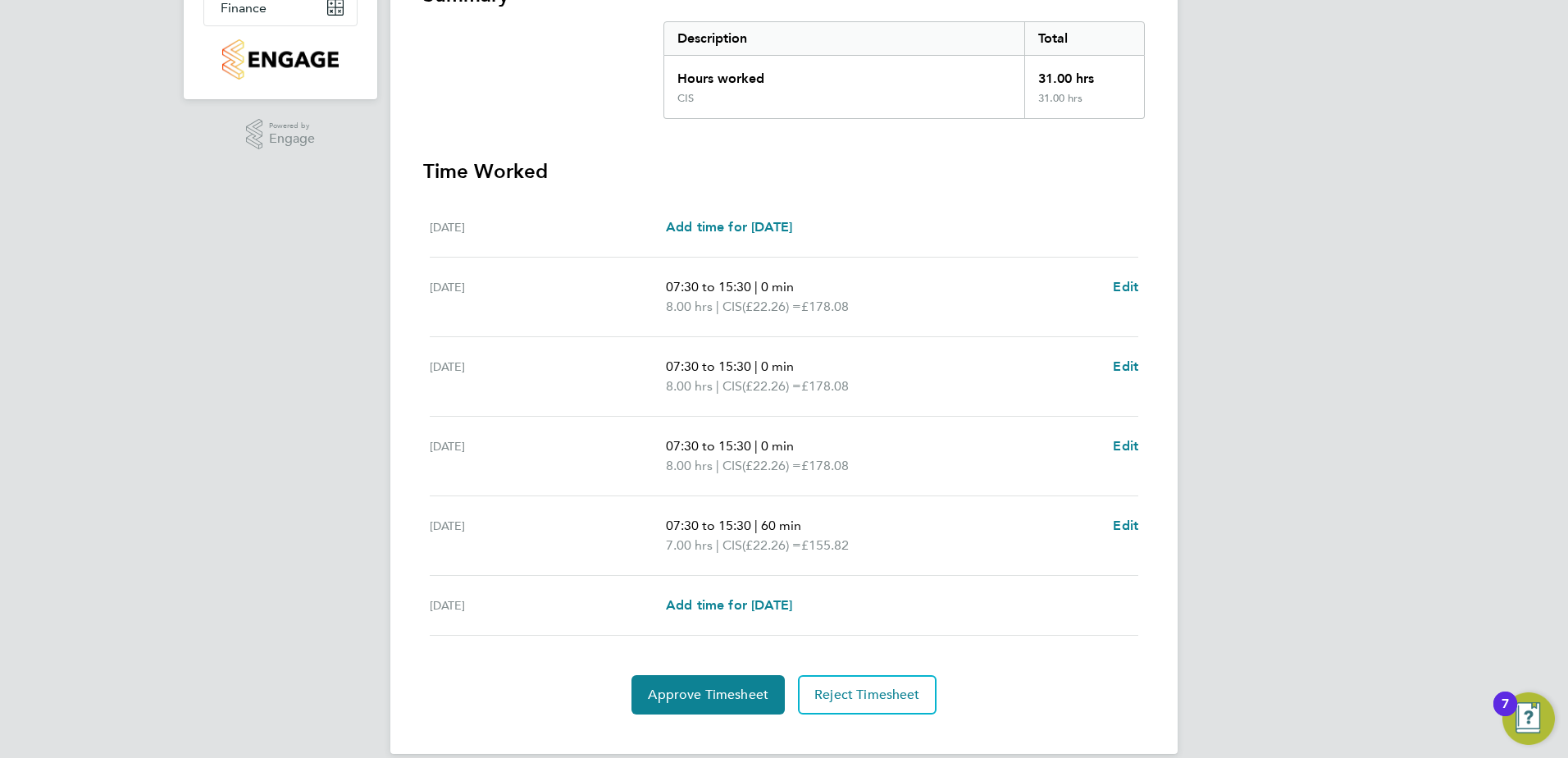
scroll to position [348, 0]
drag, startPoint x: 748, startPoint y: 665, endPoint x: 714, endPoint y: 666, distance: 34.0
click at [748, 685] on span "Approve Timesheet" at bounding box center [708, 693] width 120 height 16
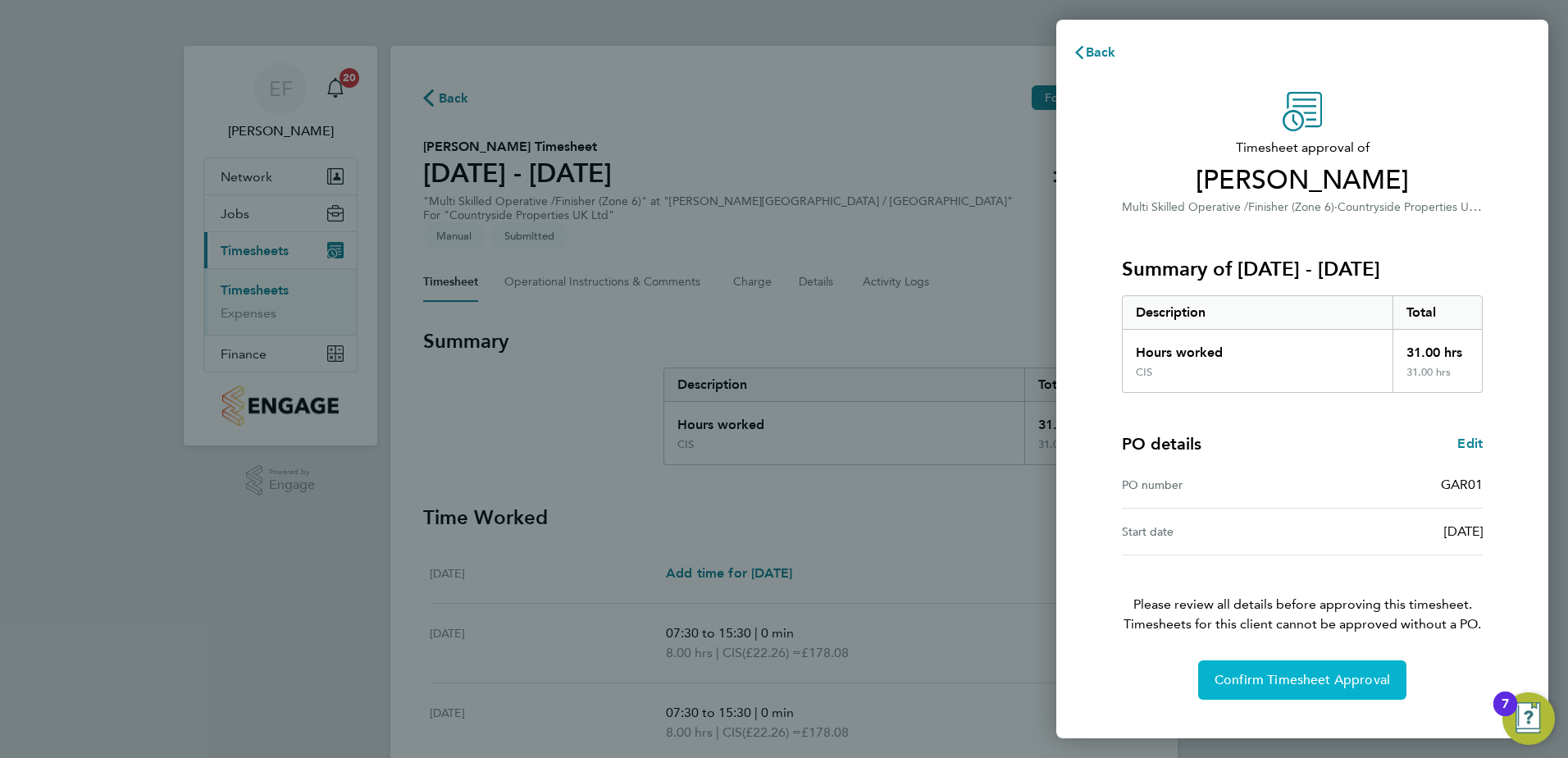
click at [1359, 666] on button "Confirm Timesheet Approval" at bounding box center [1303, 680] width 209 height 39
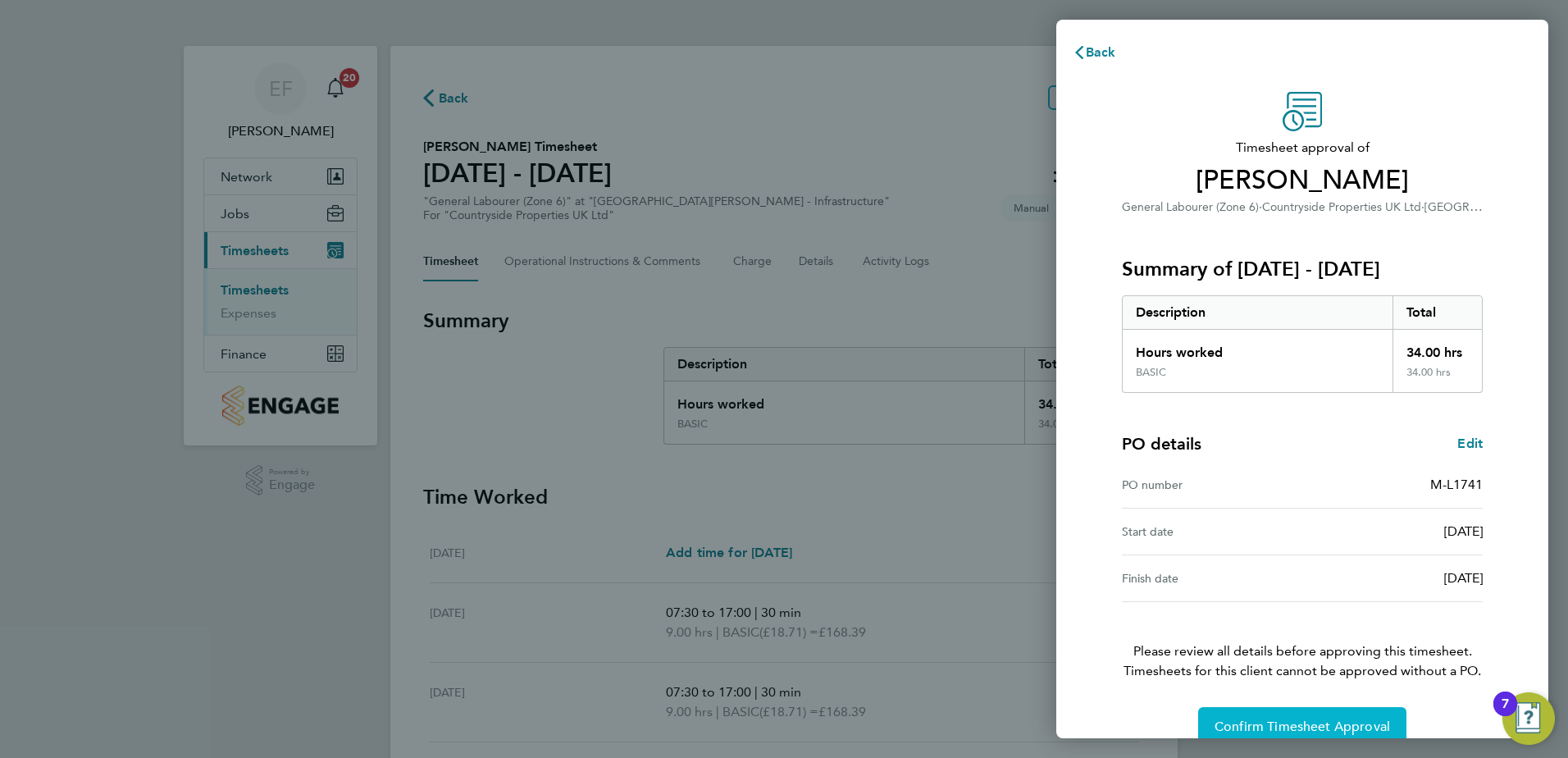
click at [1312, 729] on span "Confirm Timesheet Approval" at bounding box center [1302, 727] width 175 height 16
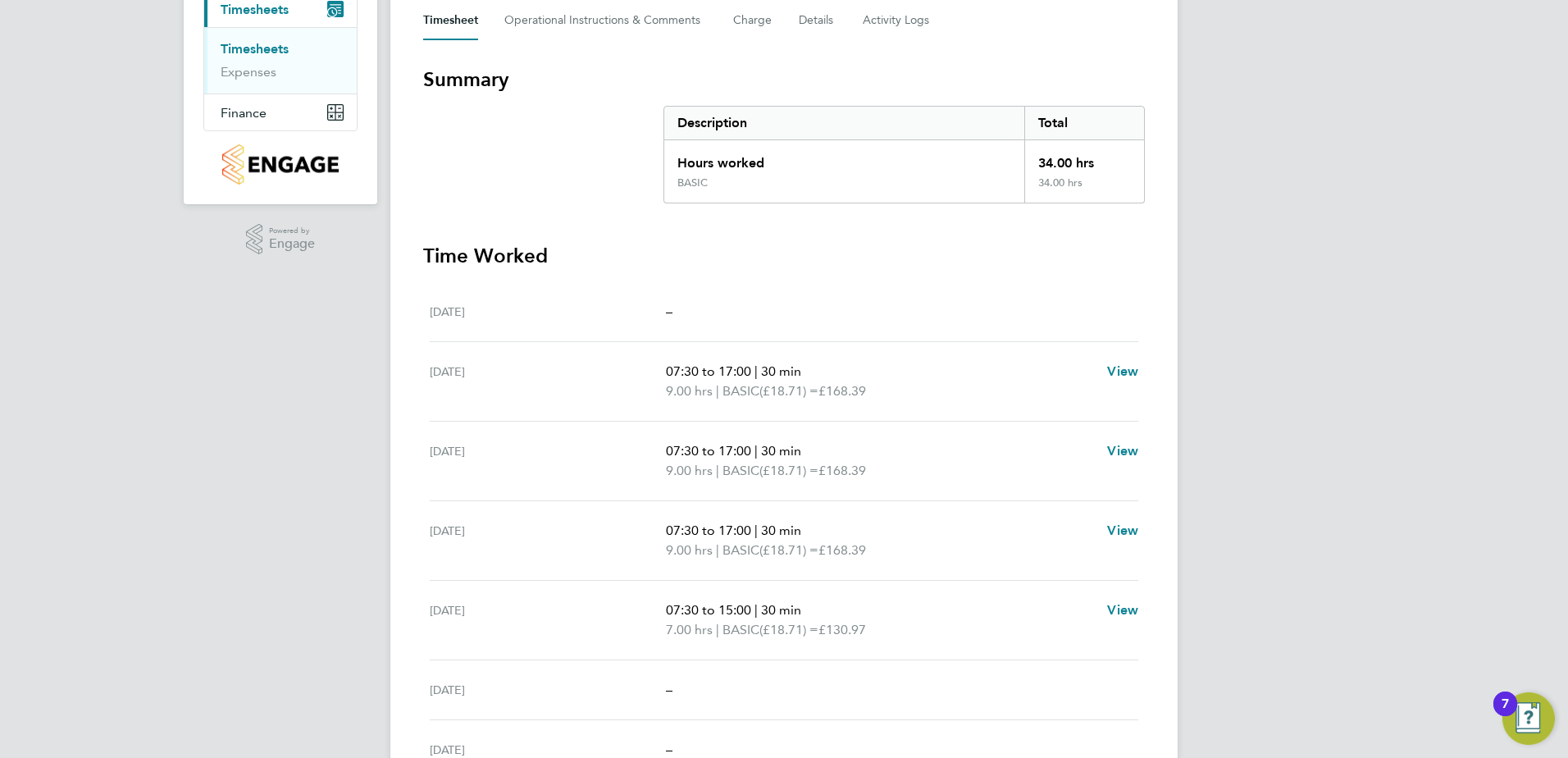
scroll to position [246, 0]
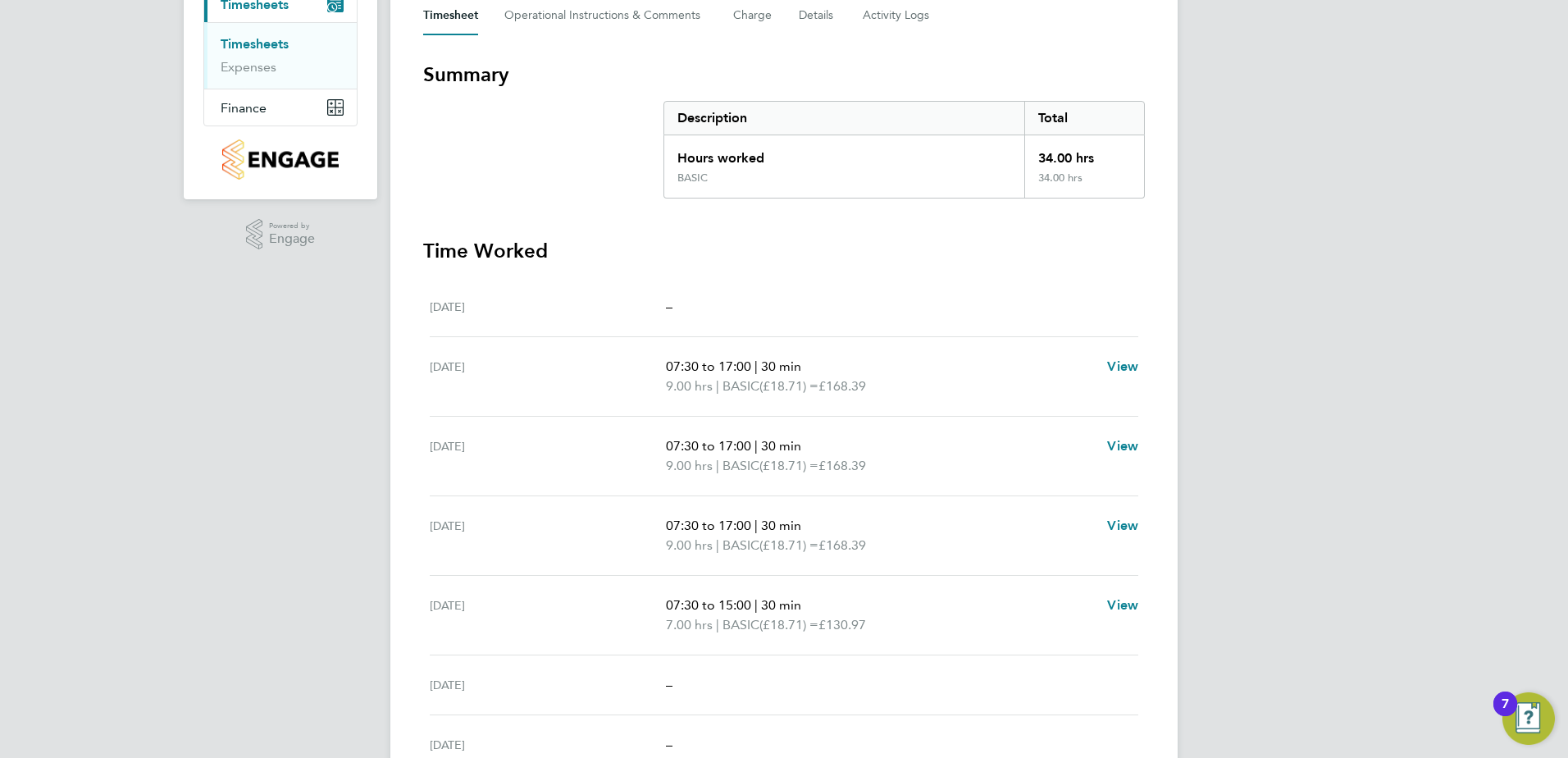
click at [270, 40] on link "Timesheets" at bounding box center [254, 44] width 68 height 15
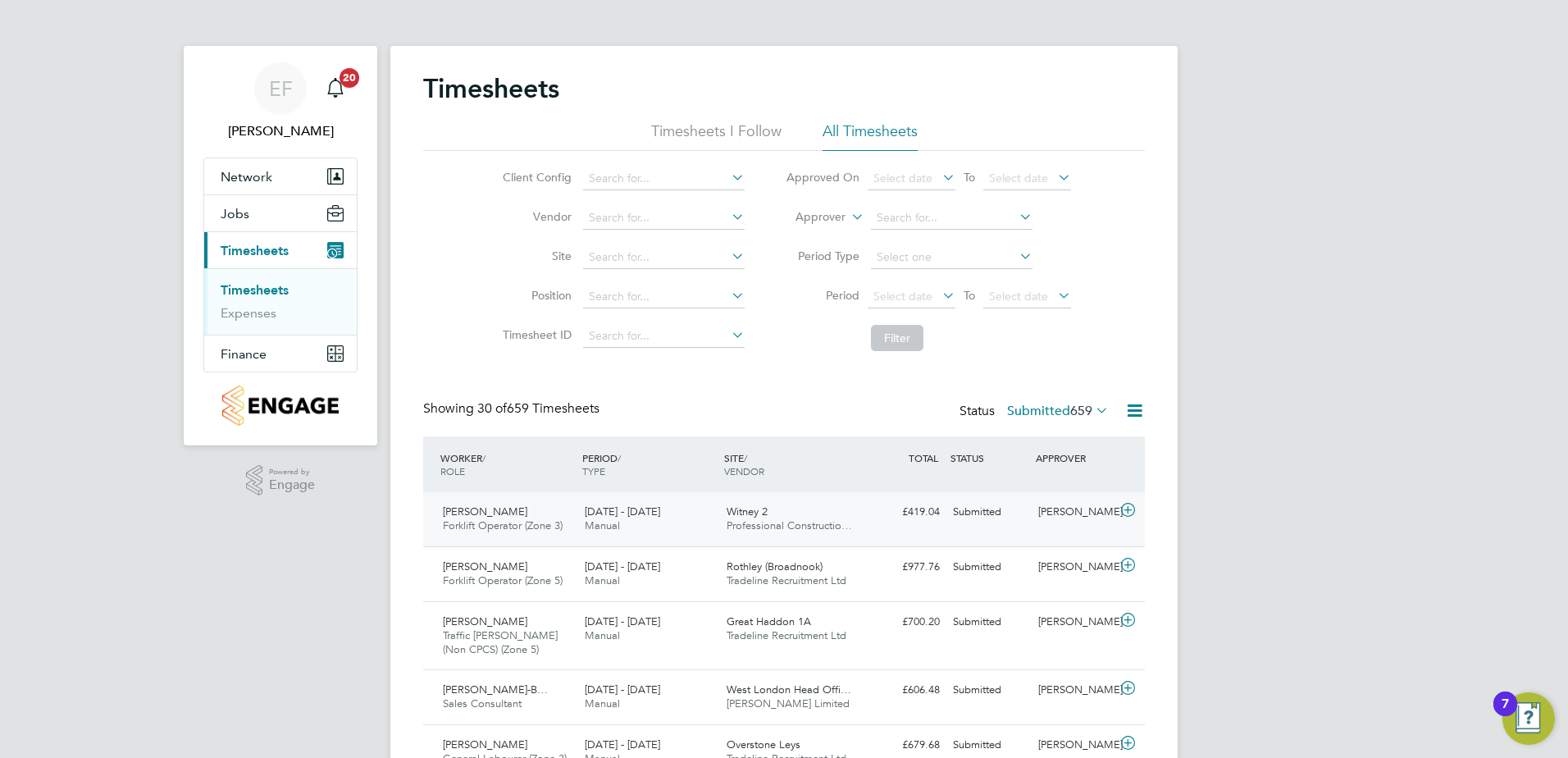
scroll to position [55, 142]
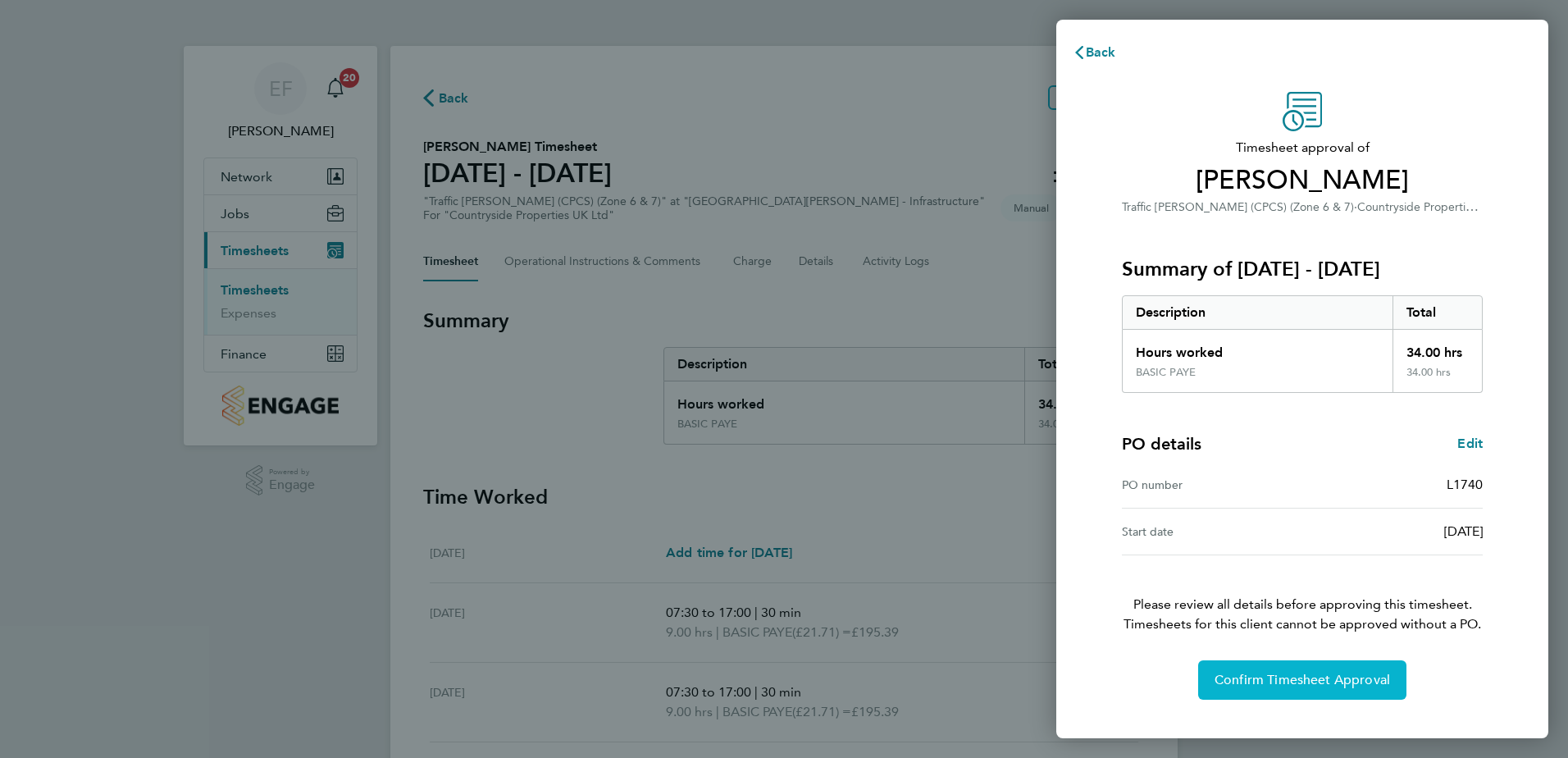
click at [1309, 674] on span "Confirm Timesheet Approval" at bounding box center [1302, 679] width 175 height 16
